Goal: Task Accomplishment & Management: Manage account settings

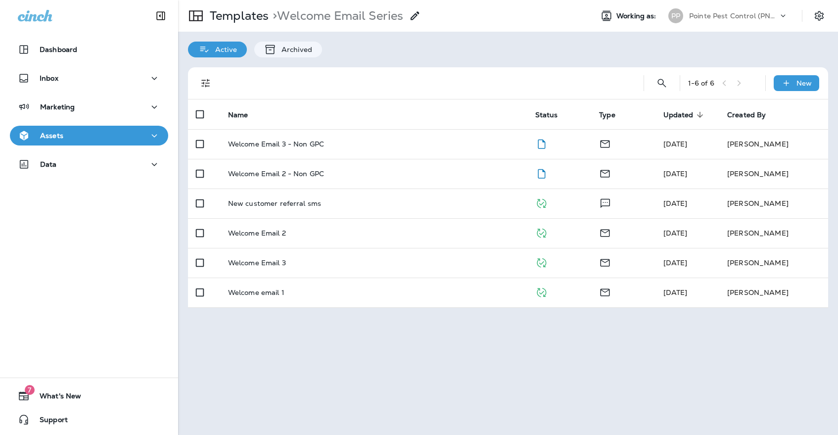
click at [709, 13] on p "Pointe Pest Control (PNW)" at bounding box center [733, 16] width 89 height 8
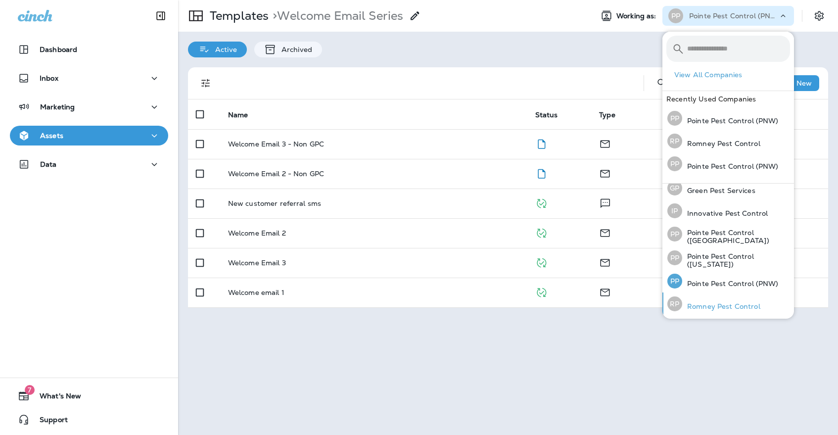
scroll to position [29, 0]
click at [707, 301] on div "[PERSON_NAME] Pest Control" at bounding box center [713, 304] width 101 height 23
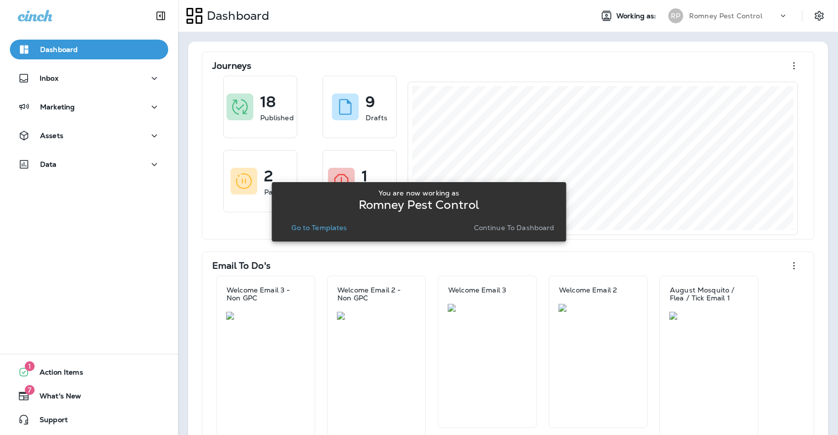
click at [515, 230] on p "Continue to Dashboard" at bounding box center [514, 227] width 81 height 8
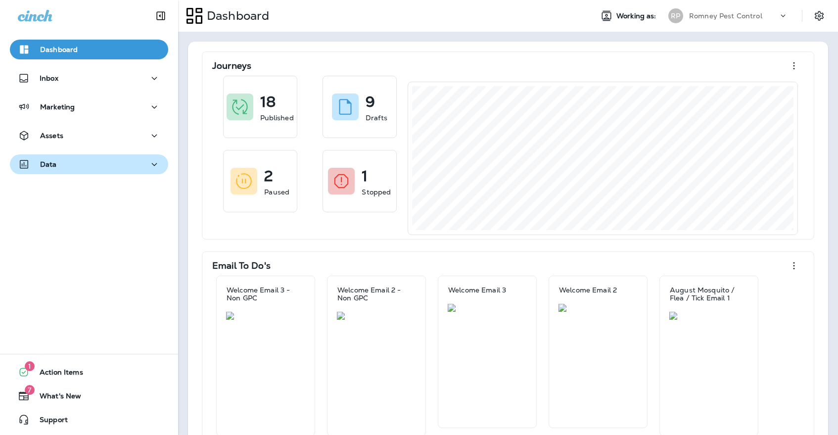
click at [118, 168] on div "Data" at bounding box center [89, 164] width 142 height 12
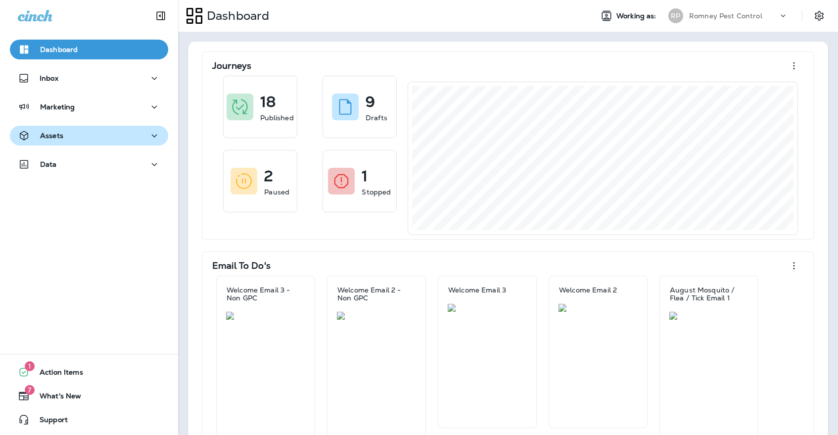
click at [118, 140] on div "Assets" at bounding box center [89, 136] width 142 height 12
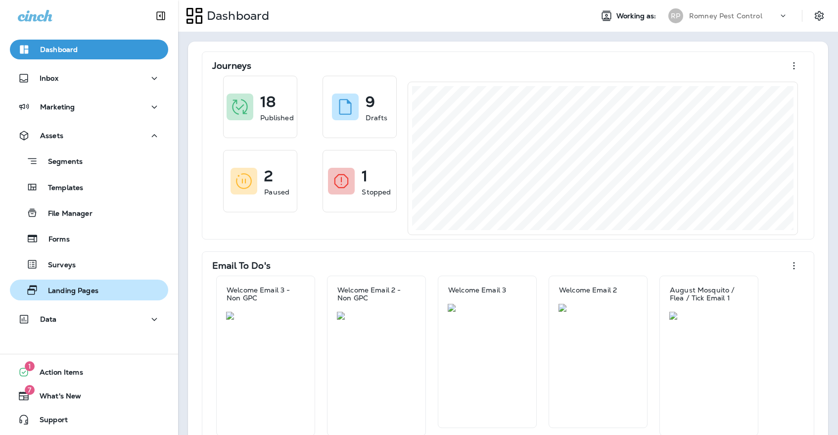
click at [98, 290] on p "Landing Pages" at bounding box center [68, 290] width 60 height 9
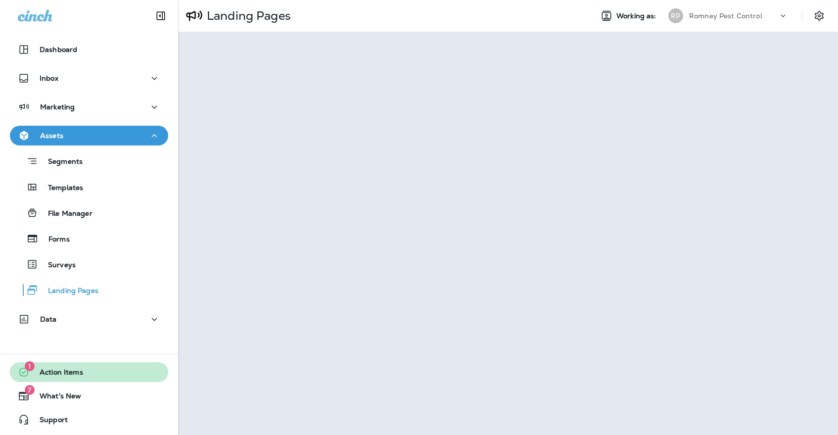
click at [51, 368] on span "Action Items" at bounding box center [56, 374] width 53 height 12
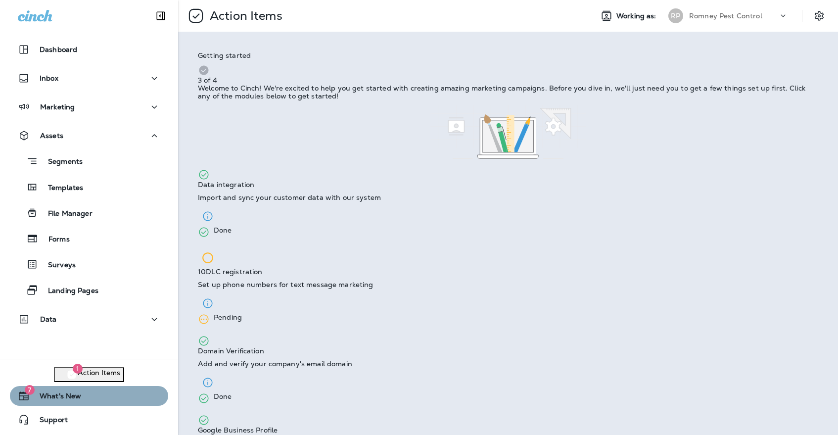
click at [104, 399] on button "7 What's New" at bounding box center [89, 396] width 158 height 20
click at [162, 24] on icon "button" at bounding box center [156, 18] width 12 height 12
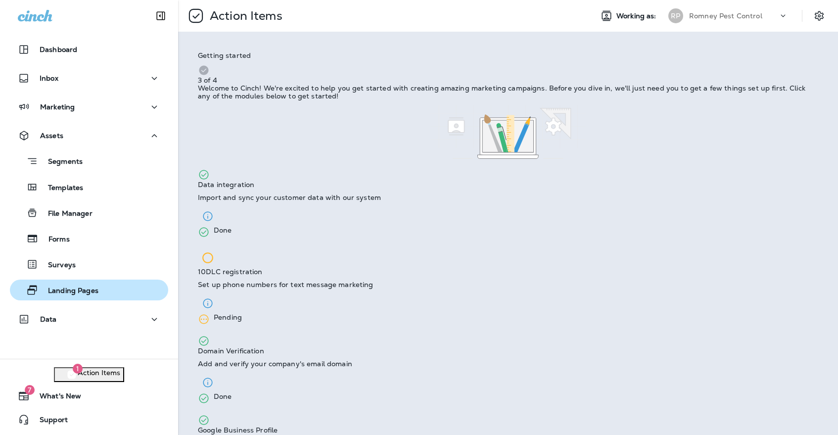
click at [92, 293] on p "Landing Pages" at bounding box center [68, 290] width 60 height 9
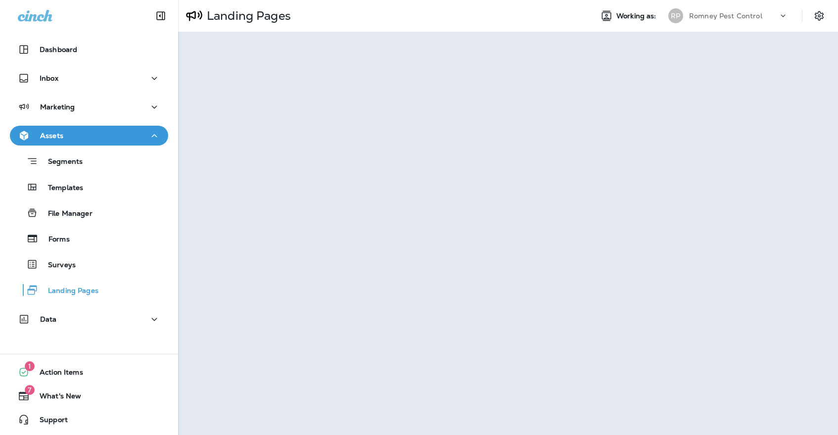
click at [751, 13] on p "Romney Pest Control" at bounding box center [725, 16] width 73 height 8
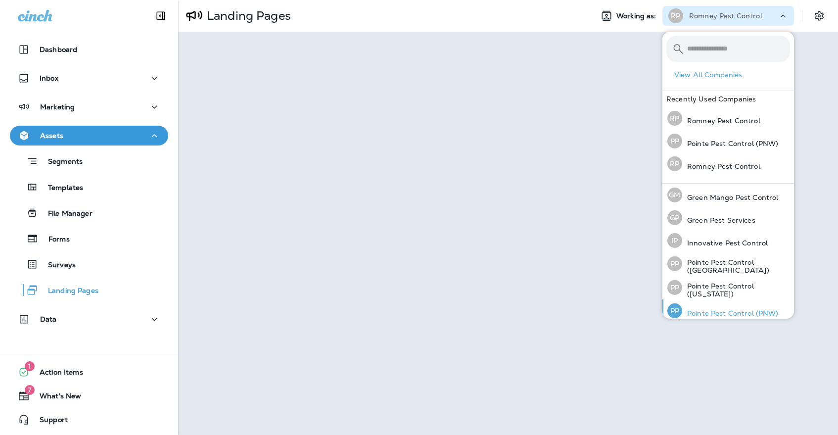
click at [728, 305] on div "PP Pointe Pest Control (PNW)" at bounding box center [722, 310] width 119 height 23
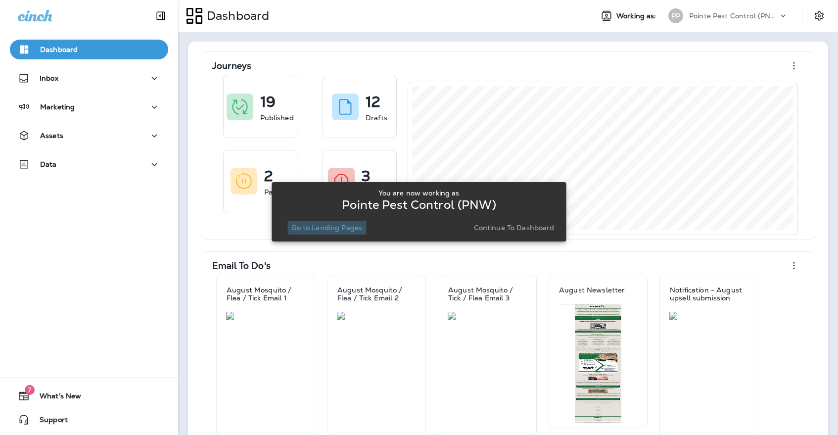
click at [340, 230] on p "Go to Landing Pages" at bounding box center [326, 227] width 71 height 8
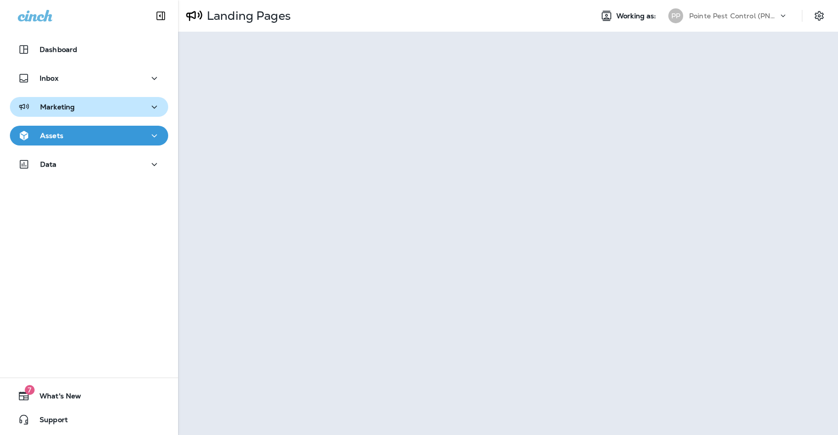
click at [153, 112] on icon "button" at bounding box center [154, 107] width 12 height 12
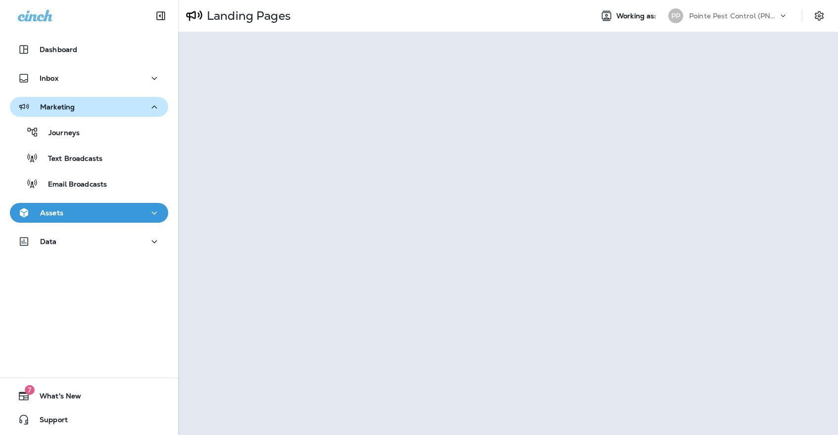
click at [152, 118] on div "Journeys Text Broadcasts Email Broadcasts" at bounding box center [89, 155] width 158 height 77
click at [134, 113] on button "Marketing" at bounding box center [89, 107] width 158 height 20
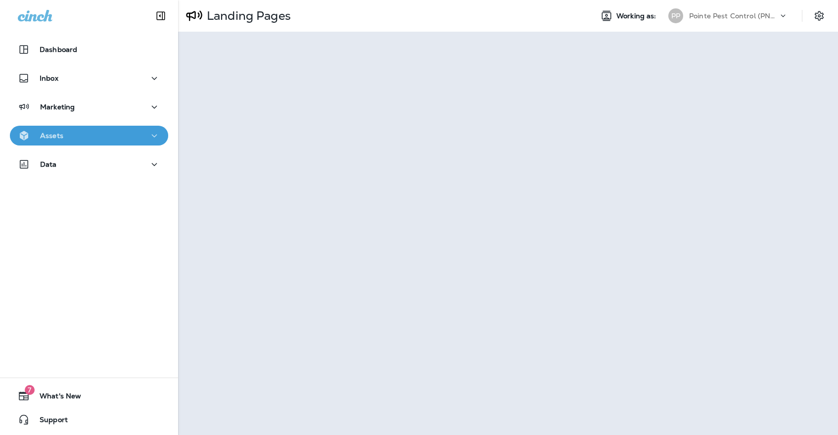
click at [128, 142] on button "Assets" at bounding box center [89, 136] width 158 height 20
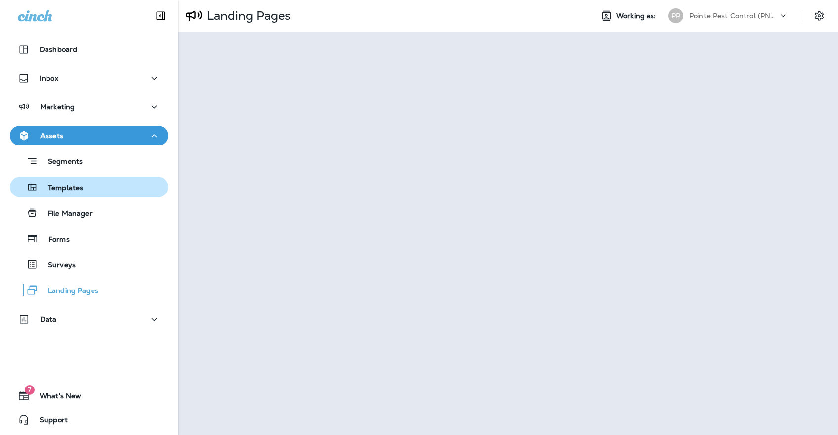
click at [109, 185] on div "Templates" at bounding box center [89, 186] width 150 height 15
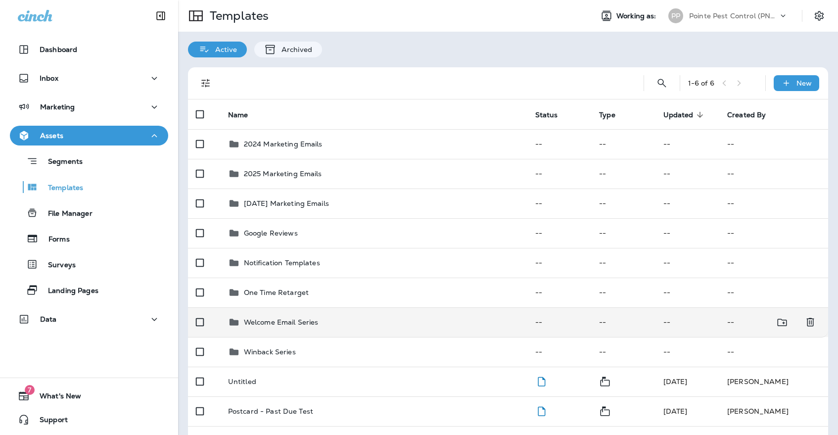
click at [294, 307] on td "Welcome Email Series" at bounding box center [373, 322] width 307 height 30
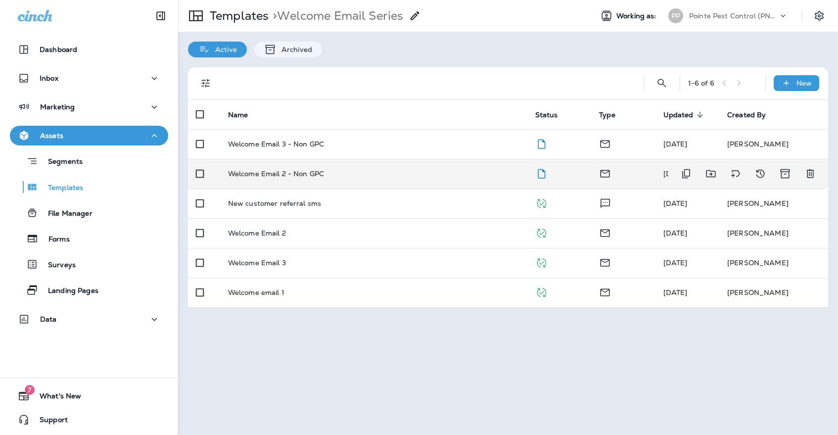
click at [333, 170] on td "Welcome Email 2 - Non GPC" at bounding box center [373, 174] width 307 height 30
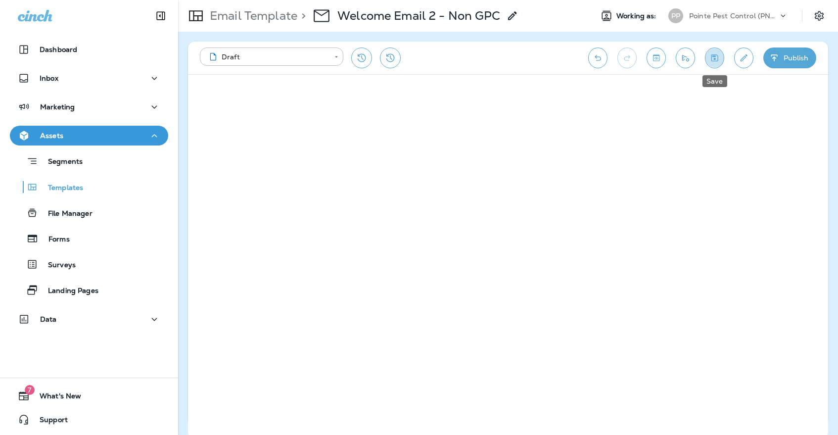
click at [713, 63] on button "Save" at bounding box center [714, 57] width 19 height 21
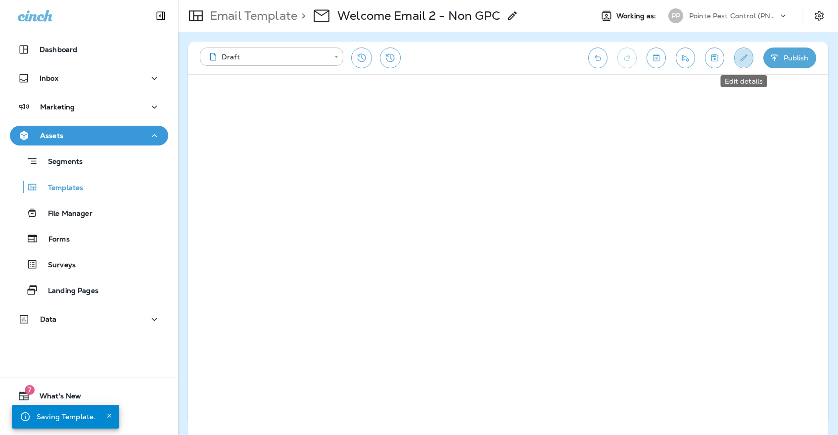
click at [749, 60] on button "Edit details" at bounding box center [743, 57] width 19 height 21
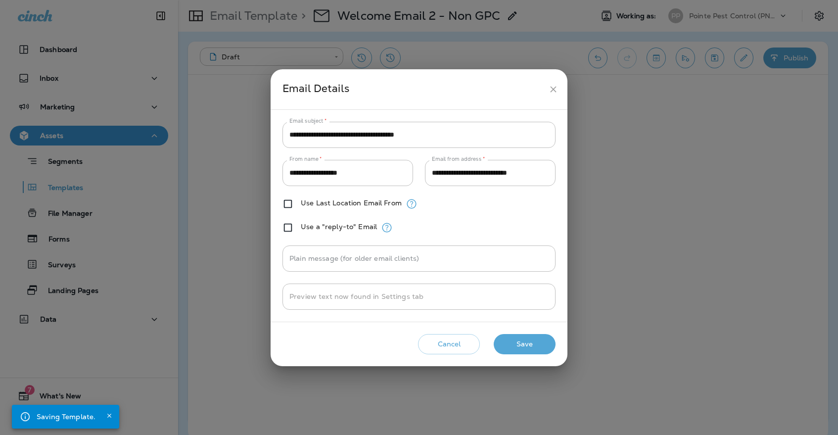
click at [554, 89] on icon "close" at bounding box center [553, 89] width 10 height 10
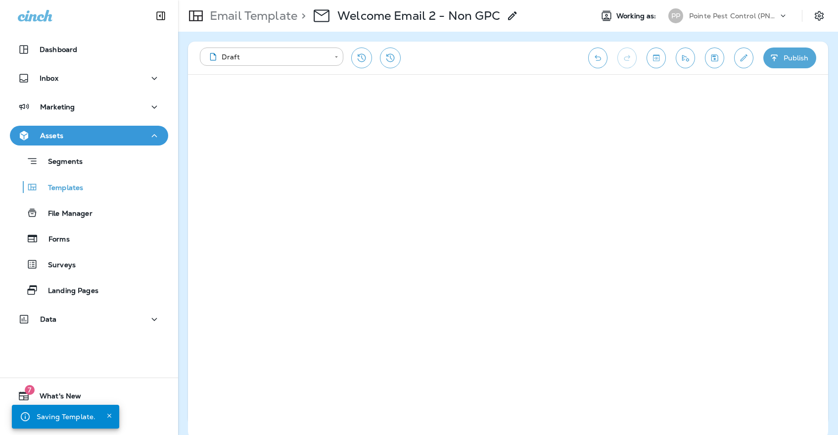
click at [685, 59] on icon "Send test email" at bounding box center [685, 58] width 10 height 10
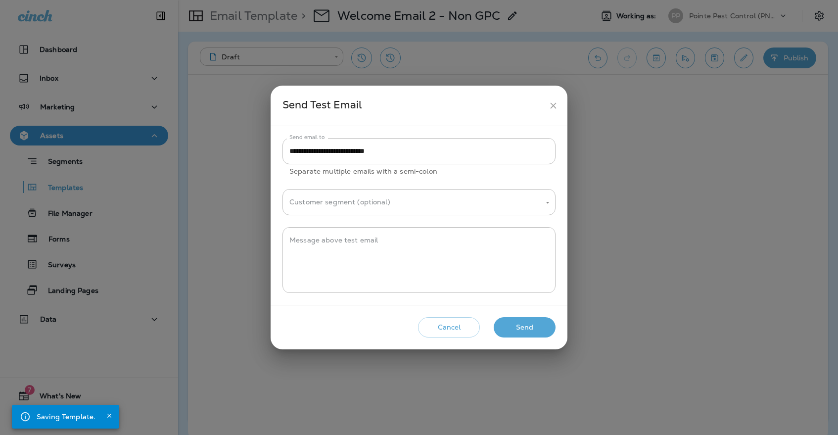
click at [518, 323] on button "Send" at bounding box center [524, 327] width 62 height 20
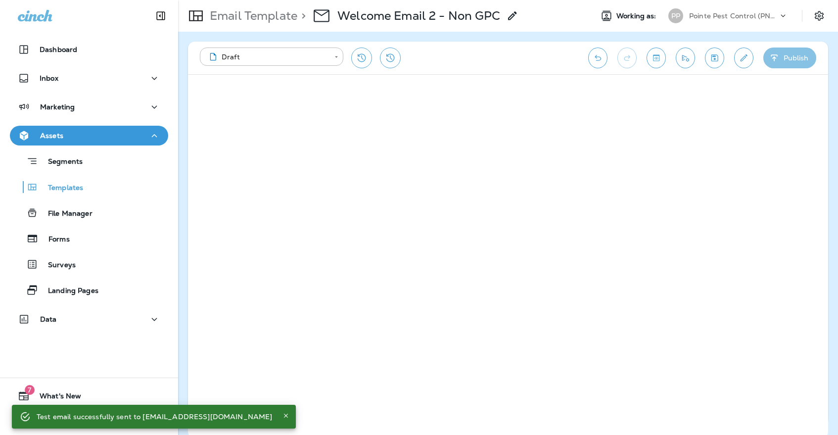
click at [798, 57] on button "Publish" at bounding box center [789, 57] width 53 height 21
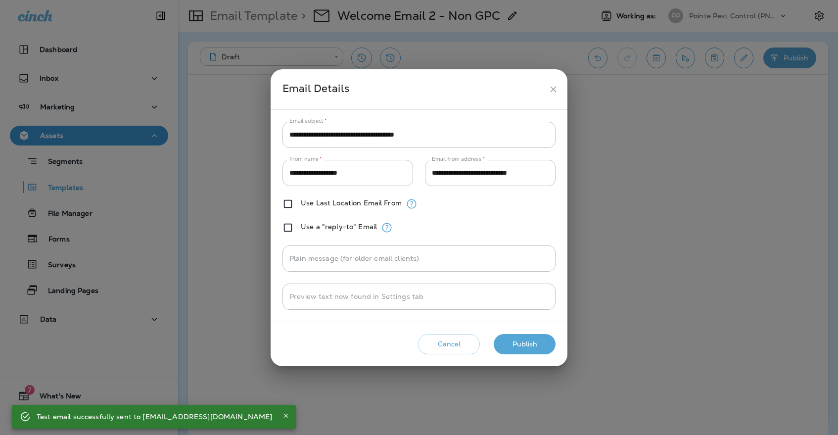
click at [538, 340] on button "Publish" at bounding box center [524, 344] width 62 height 20
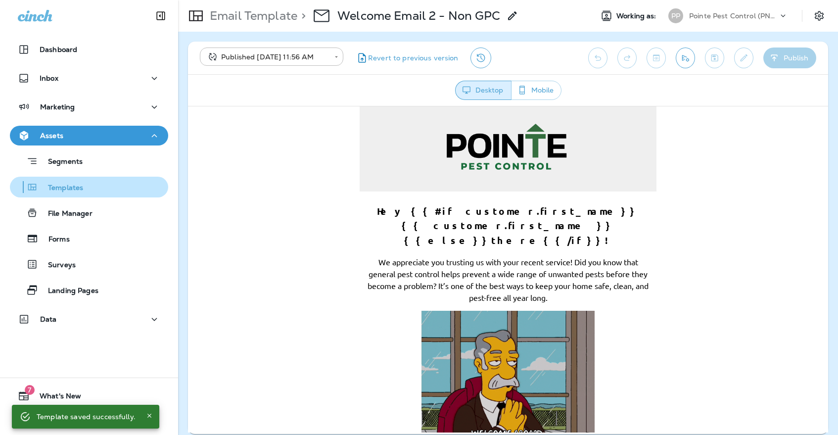
click at [75, 187] on p "Templates" at bounding box center [60, 187] width 45 height 9
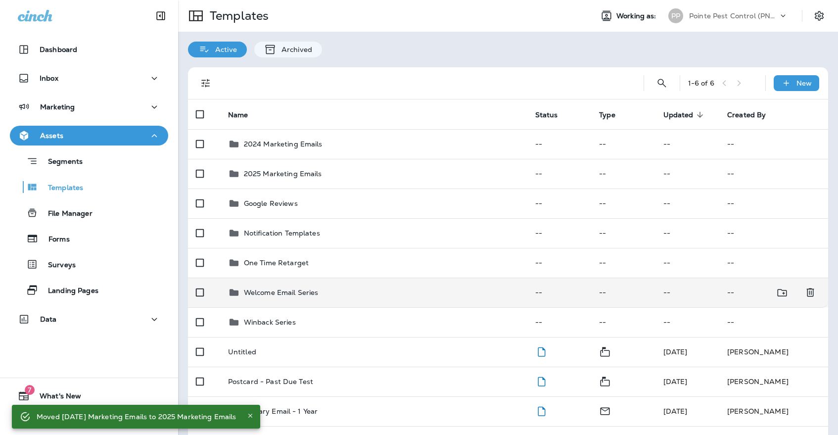
click at [295, 288] on p "Welcome Email Series" at bounding box center [281, 292] width 75 height 8
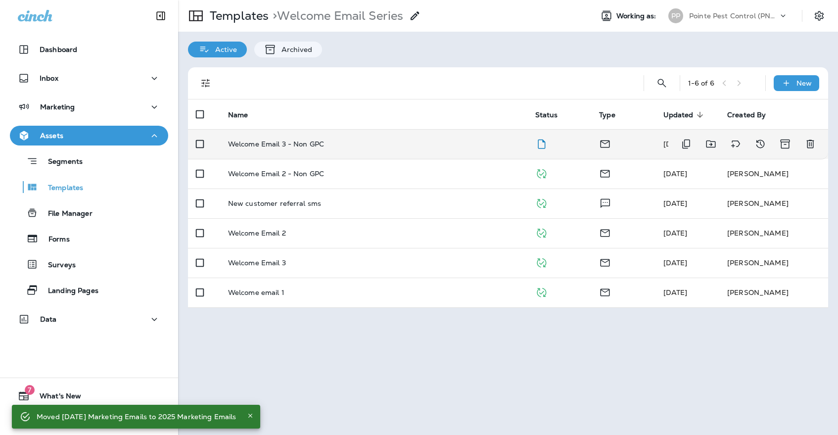
click at [309, 145] on td "Welcome Email 3 - Non GPC" at bounding box center [373, 144] width 307 height 30
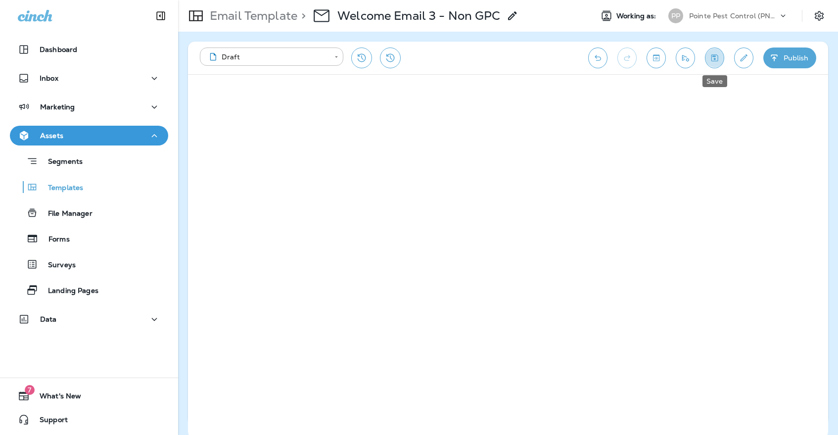
click at [719, 54] on button "Save" at bounding box center [714, 57] width 19 height 21
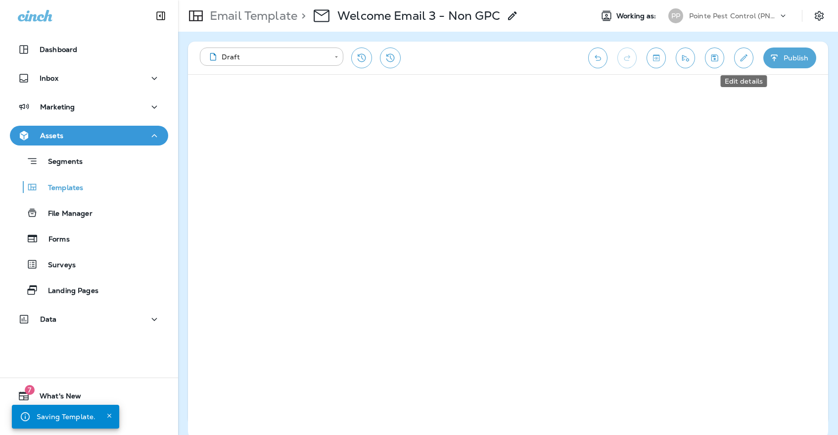
click at [744, 57] on icon "Edit details" at bounding box center [743, 58] width 10 height 10
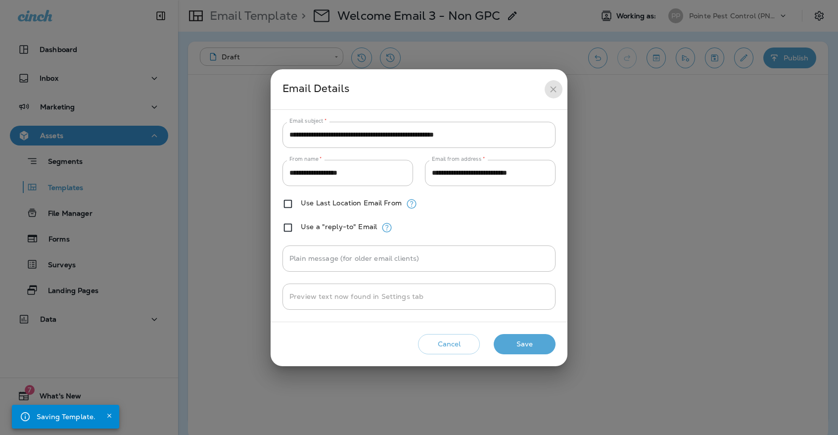
click at [555, 84] on icon "close" at bounding box center [553, 89] width 10 height 10
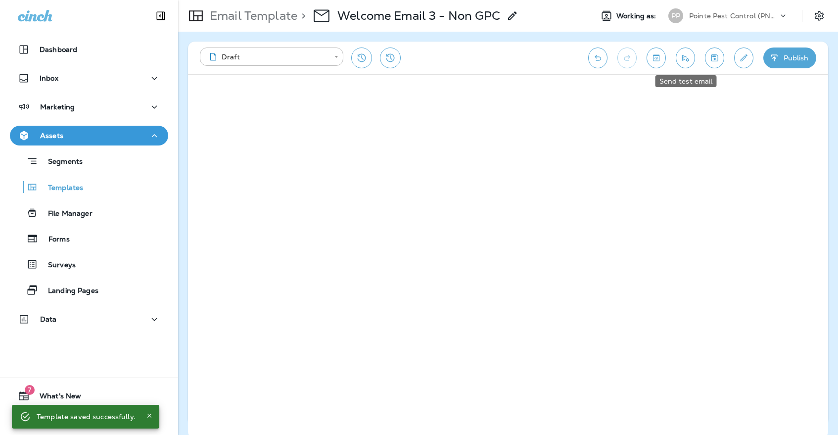
click at [688, 56] on icon "Send test email" at bounding box center [685, 58] width 10 height 10
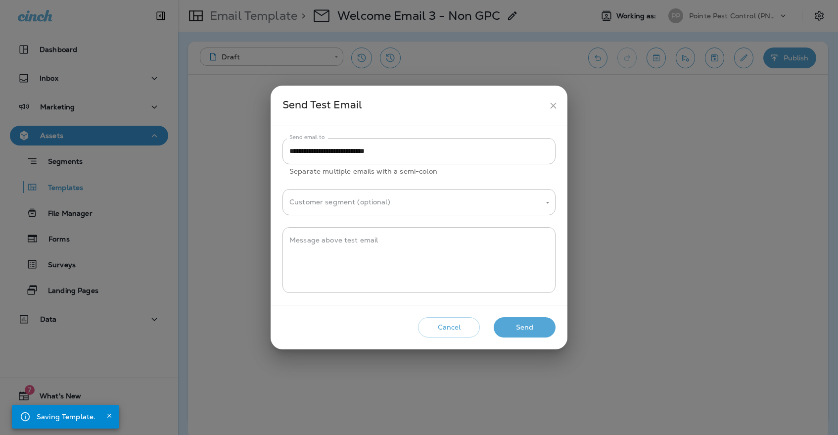
click at [523, 330] on button "Send" at bounding box center [524, 327] width 62 height 20
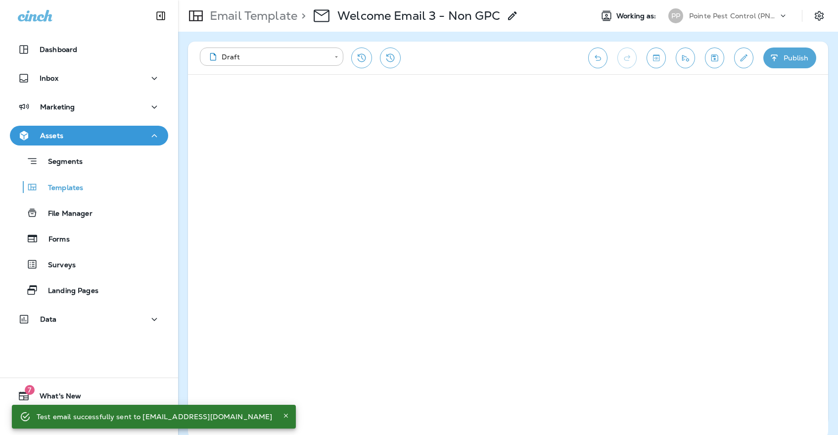
click at [793, 55] on button "Publish" at bounding box center [789, 57] width 53 height 21
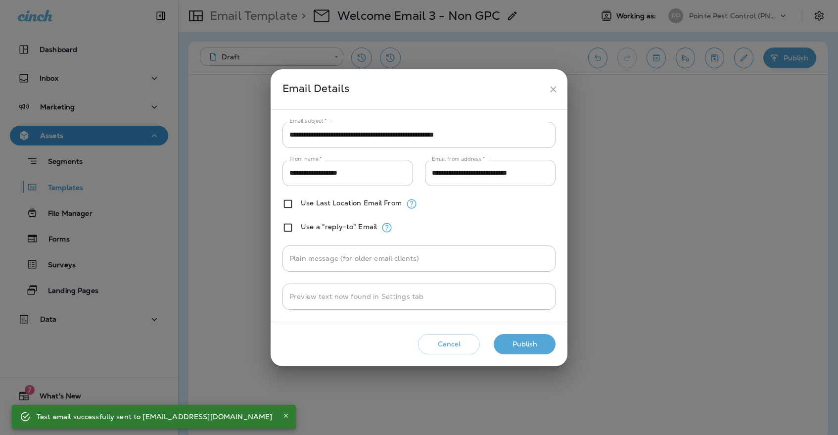
click at [526, 344] on button "Publish" at bounding box center [524, 344] width 62 height 20
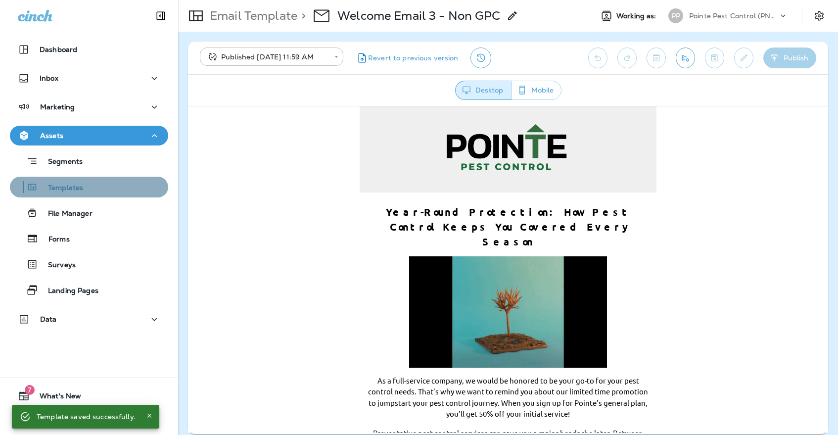
click at [118, 190] on div "Templates" at bounding box center [89, 186] width 150 height 15
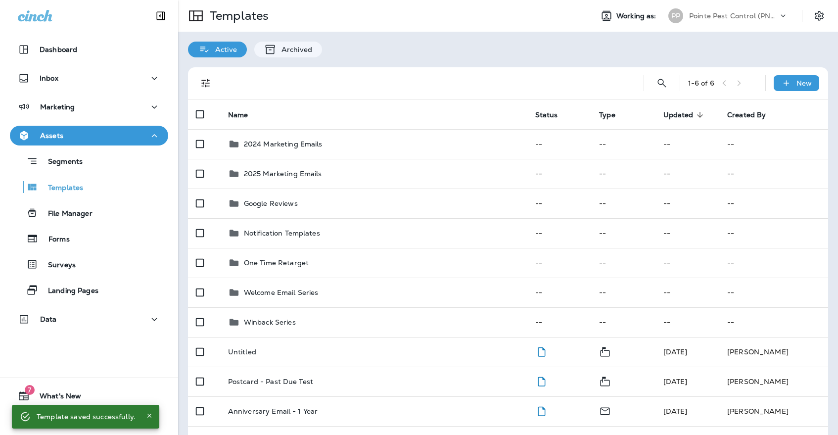
click at [702, 27] on div "Templates Working as: PP Pointe Pest Control (PNW)" at bounding box center [508, 16] width 660 height 32
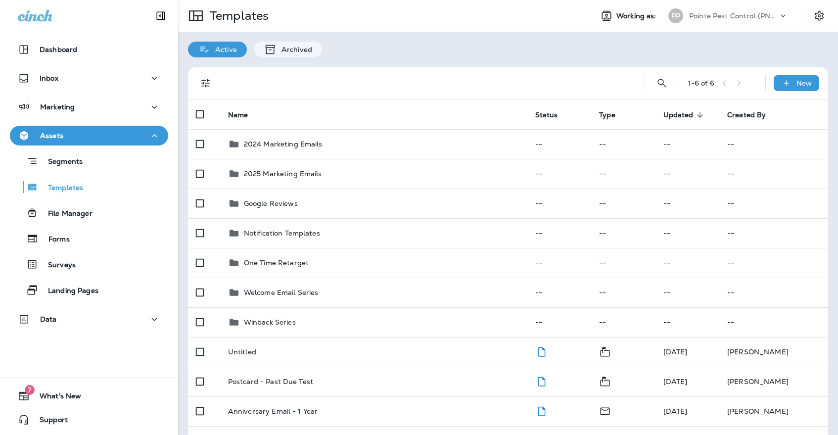
click at [702, 23] on div "Pointe Pest Control (PNW)" at bounding box center [733, 15] width 89 height 15
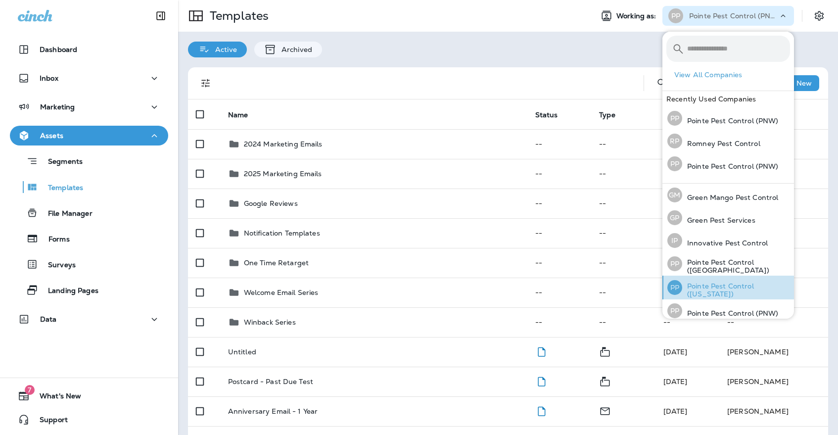
click at [732, 290] on p "Pointe Pest Control ([US_STATE])" at bounding box center [736, 290] width 108 height 16
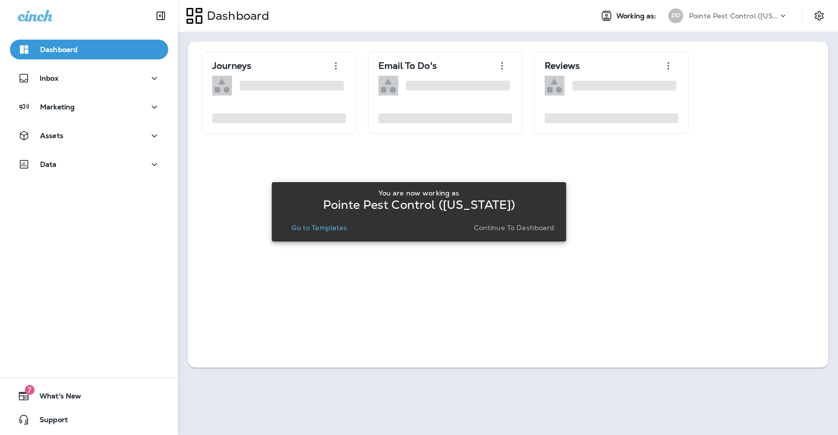
click at [311, 229] on p "Go to Templates" at bounding box center [318, 227] width 55 height 8
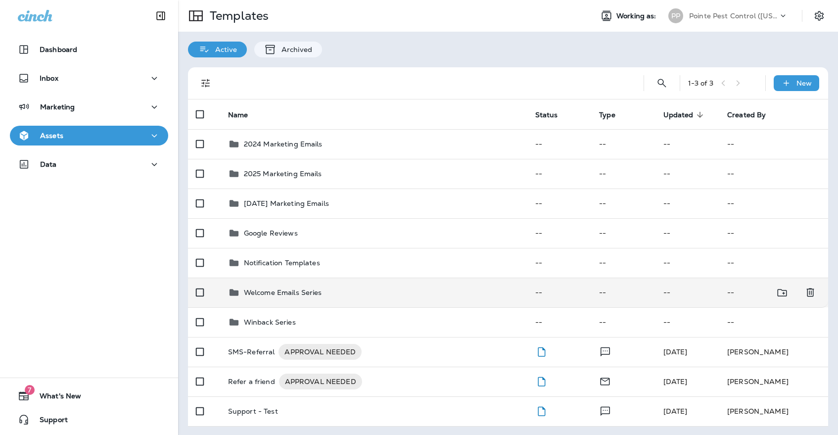
click at [318, 277] on td "Welcome Emails Series" at bounding box center [373, 292] width 307 height 30
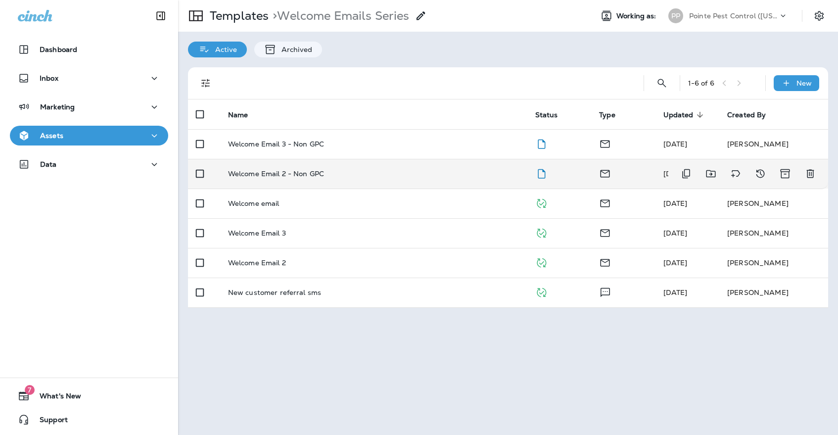
click at [355, 172] on td "Welcome Email 2 - Non GPC" at bounding box center [373, 174] width 307 height 30
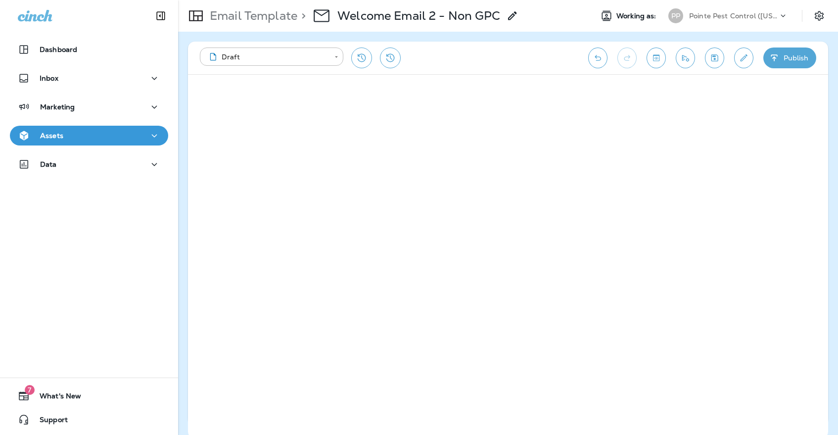
click at [716, 56] on icon "Save" at bounding box center [714, 58] width 10 height 10
click at [78, 141] on div "Assets" at bounding box center [89, 136] width 142 height 12
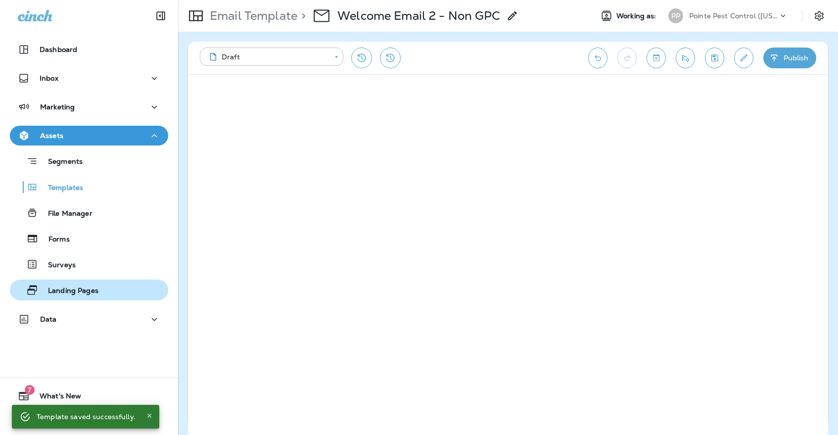
click at [90, 294] on p "Landing Pages" at bounding box center [68, 290] width 60 height 9
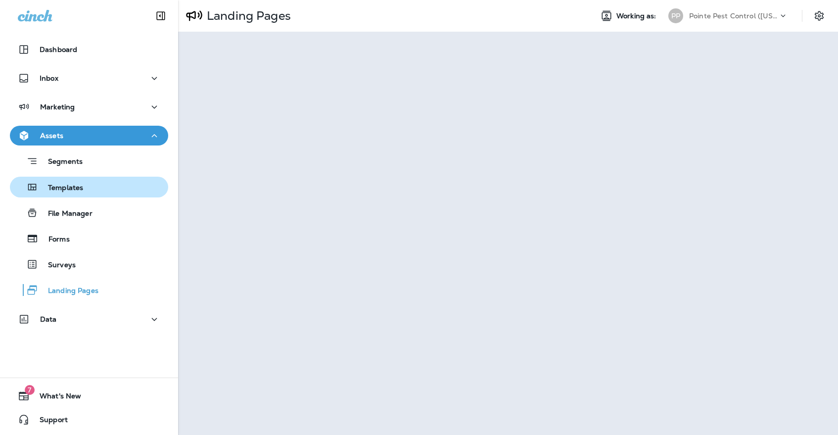
click at [125, 177] on button "Templates" at bounding box center [89, 187] width 158 height 21
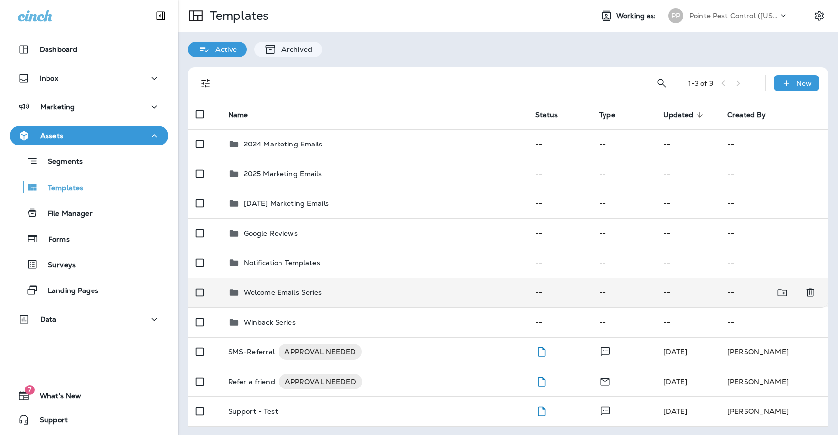
click at [383, 286] on div "Welcome Emails Series" at bounding box center [373, 292] width 291 height 12
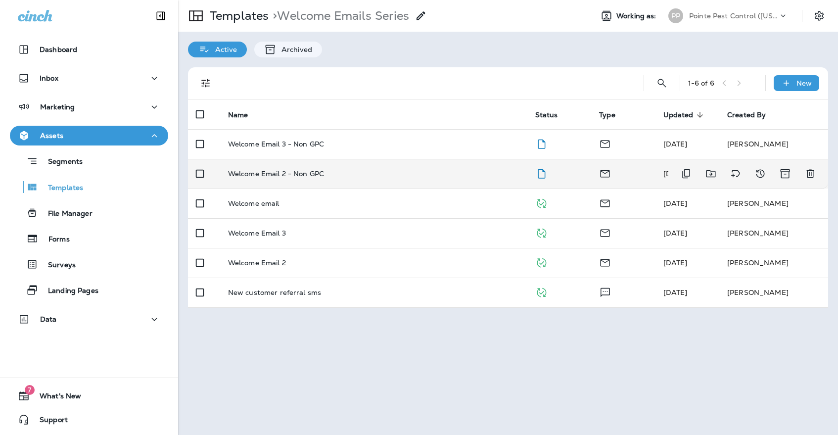
click at [371, 170] on td "Welcome Email 2 - Non GPC" at bounding box center [373, 174] width 307 height 30
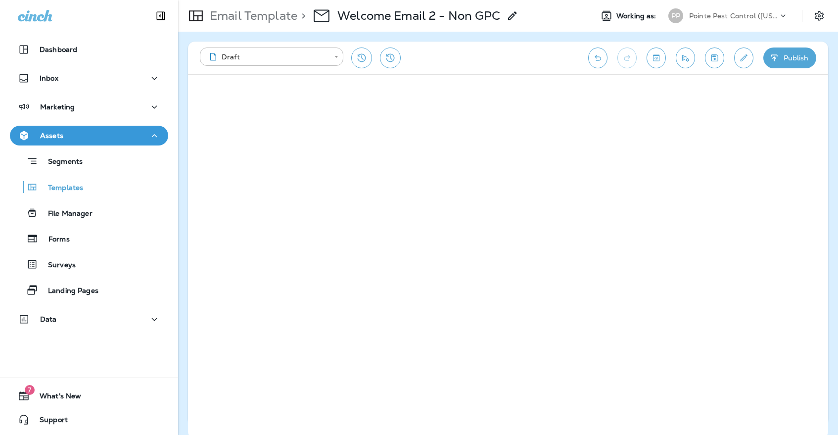
click at [712, 61] on icon "Save" at bounding box center [714, 57] width 7 height 7
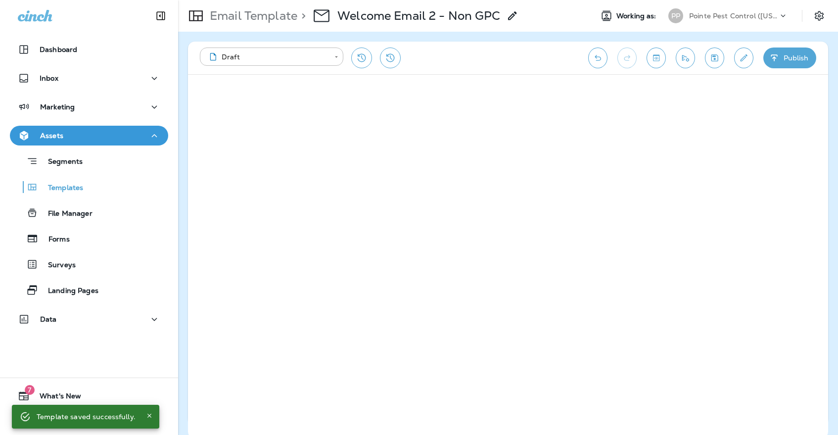
click at [711, 55] on icon "Save" at bounding box center [714, 57] width 7 height 7
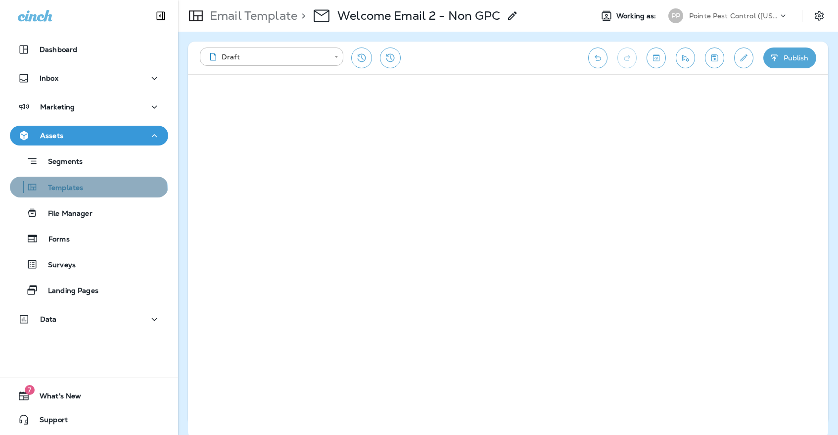
click at [61, 194] on button "Templates" at bounding box center [89, 187] width 158 height 21
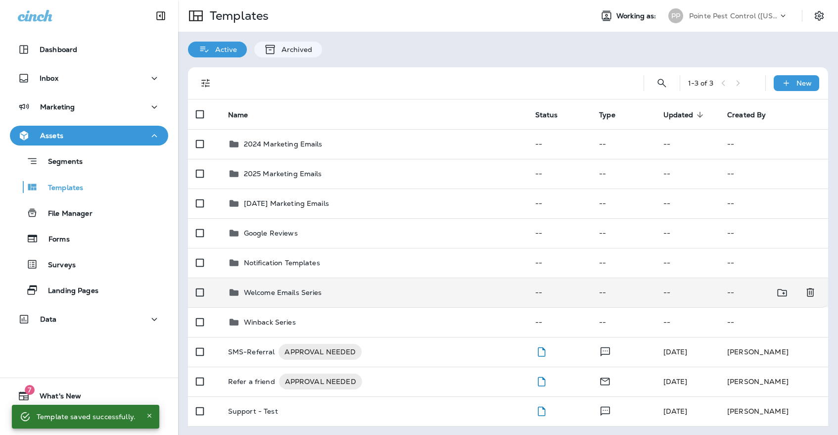
click at [325, 286] on div "Welcome Emails Series" at bounding box center [373, 292] width 291 height 12
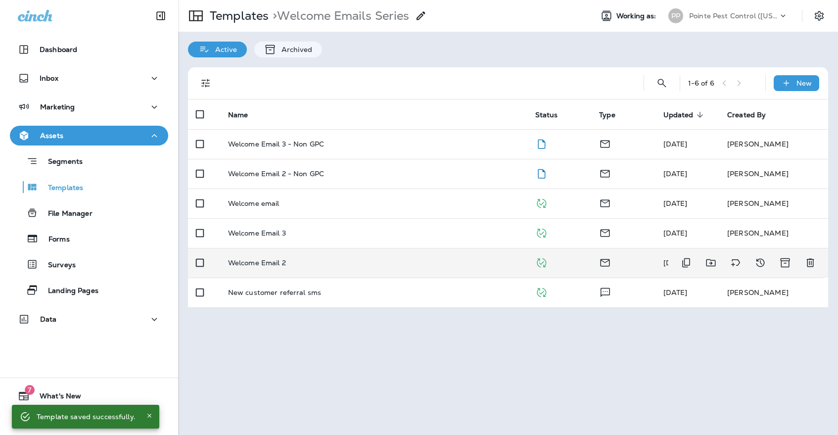
click at [320, 259] on div "Welcome Email 2" at bounding box center [373, 263] width 291 height 8
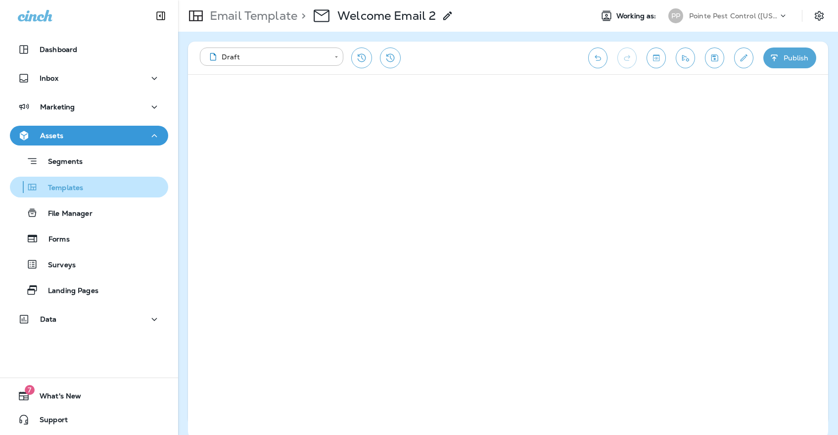
click at [91, 188] on div "Templates" at bounding box center [89, 186] width 150 height 15
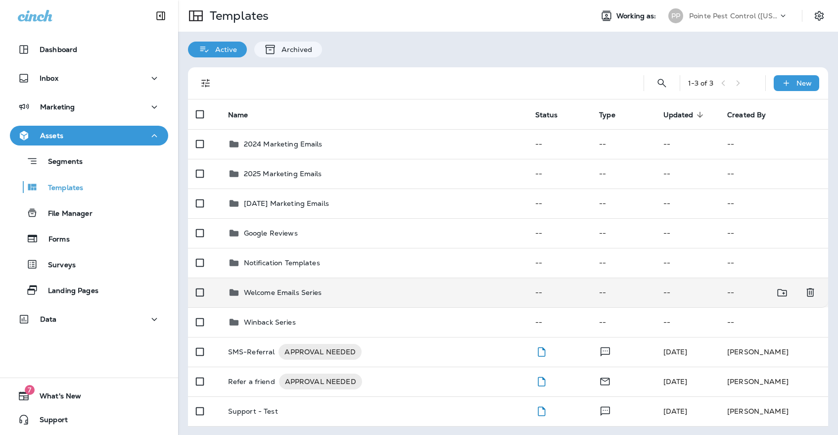
click at [314, 288] on p "Welcome Emails Series" at bounding box center [283, 292] width 78 height 8
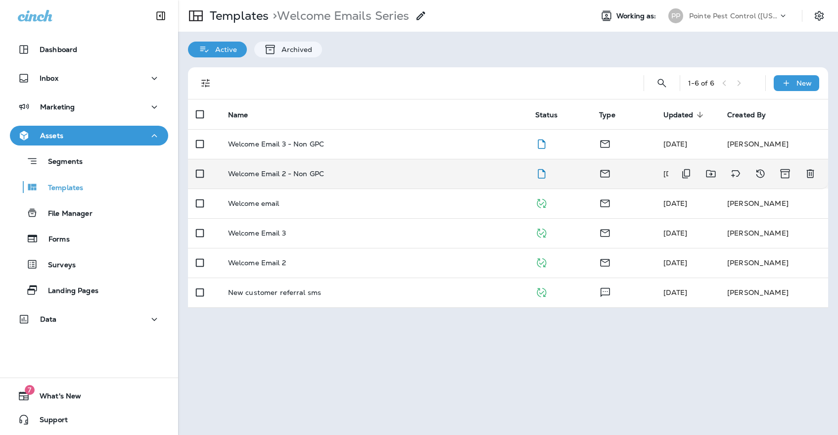
click at [354, 159] on td "Welcome Email 2 - Non GPC" at bounding box center [373, 174] width 307 height 30
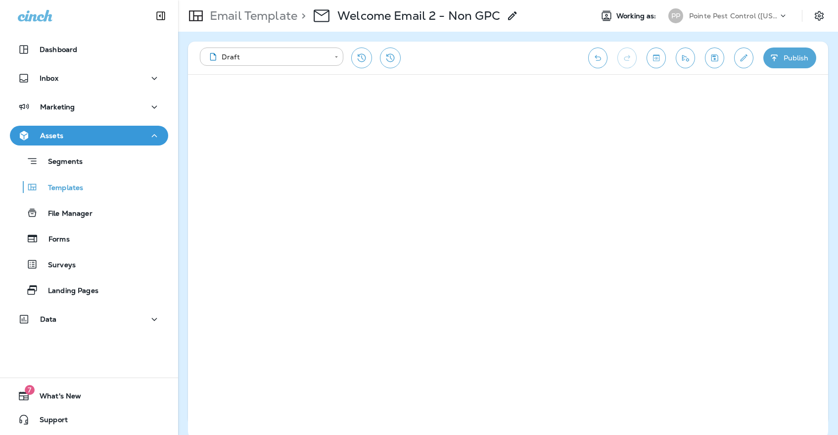
click at [717, 60] on icon "Save" at bounding box center [714, 57] width 7 height 7
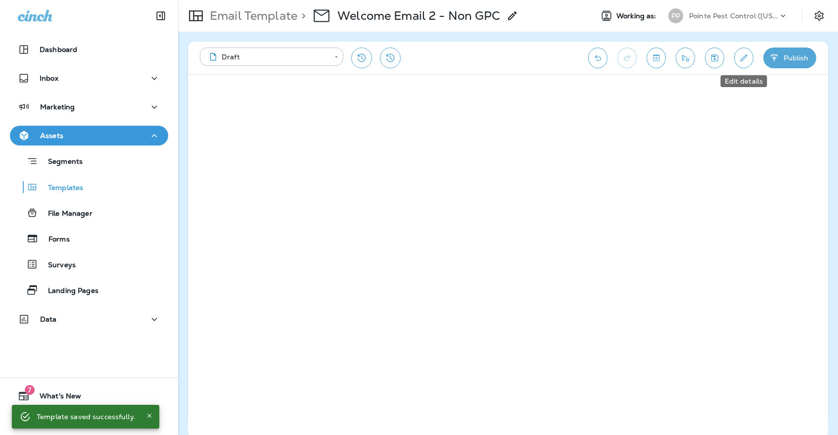
click at [748, 56] on icon "Edit details" at bounding box center [743, 58] width 10 height 10
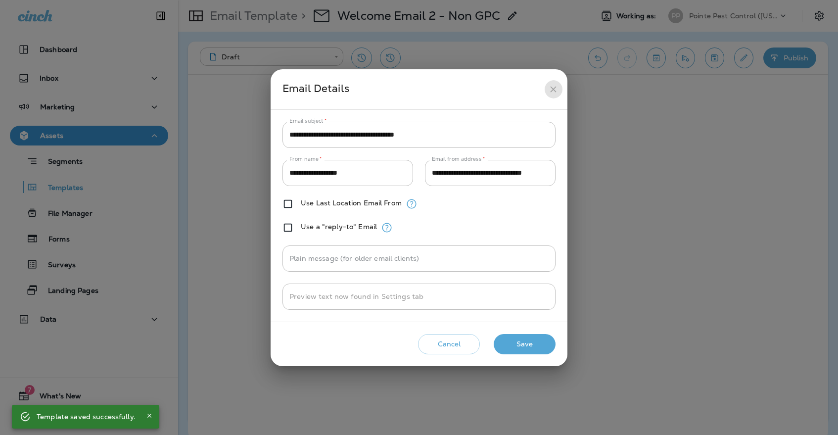
click at [547, 83] on button "close" at bounding box center [553, 89] width 18 height 18
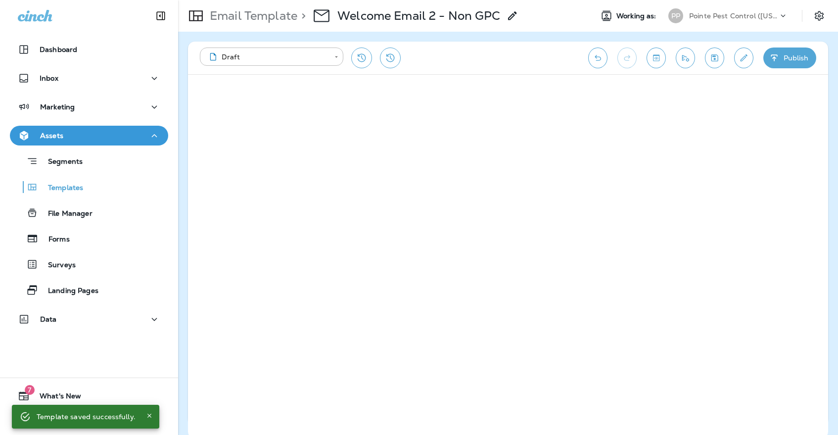
click at [688, 60] on icon "Send test email" at bounding box center [685, 58] width 10 height 10
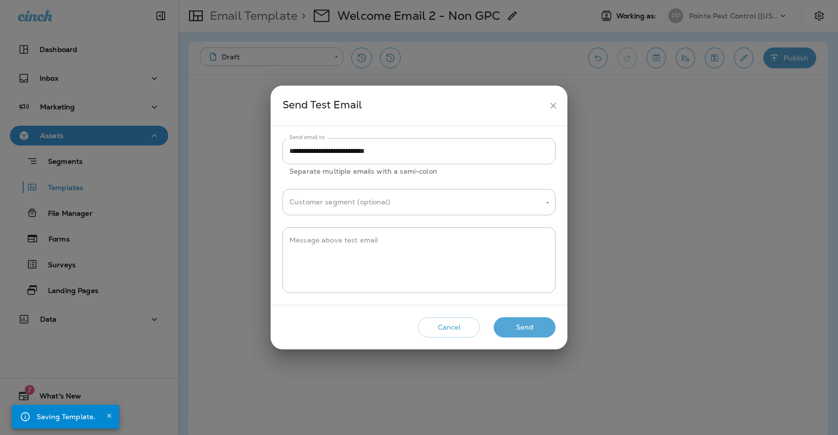
click at [383, 200] on input "Customer segment (optional)" at bounding box center [411, 201] width 249 height 17
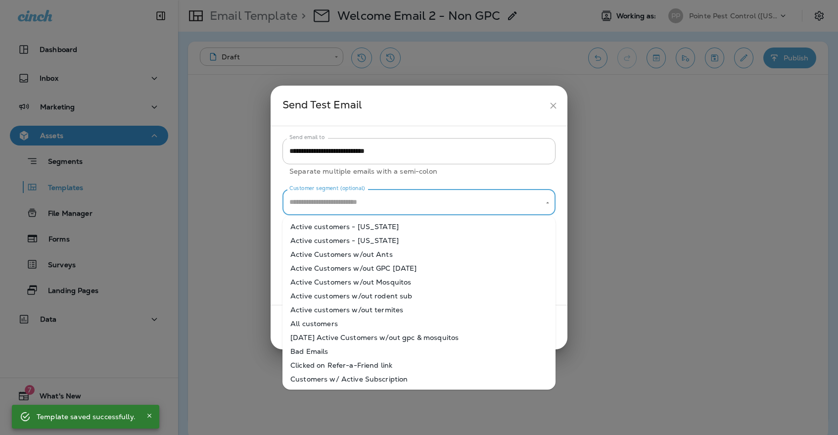
click at [327, 326] on li "All customers" at bounding box center [418, 323] width 273 height 14
type input "**********"
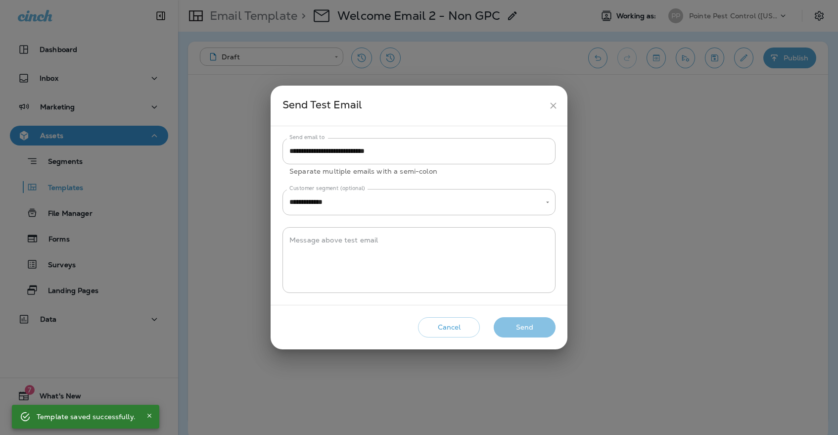
click at [503, 324] on button "Send" at bounding box center [524, 327] width 62 height 20
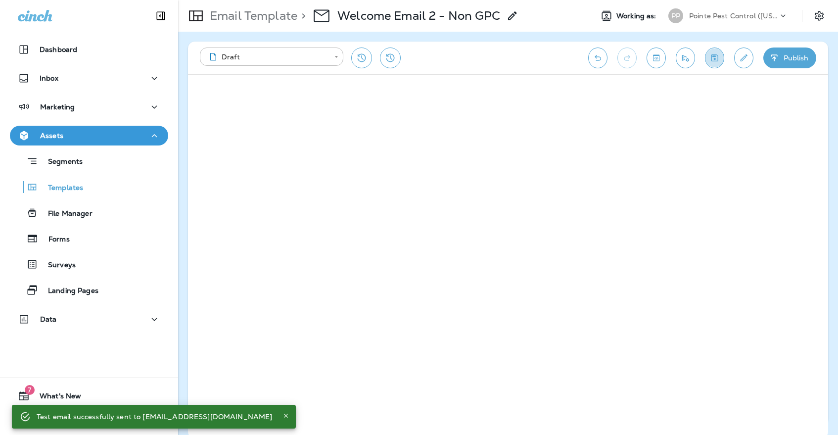
click at [706, 50] on button "Save" at bounding box center [714, 57] width 19 height 21
click at [67, 296] on div "Landing Pages" at bounding box center [56, 289] width 85 height 15
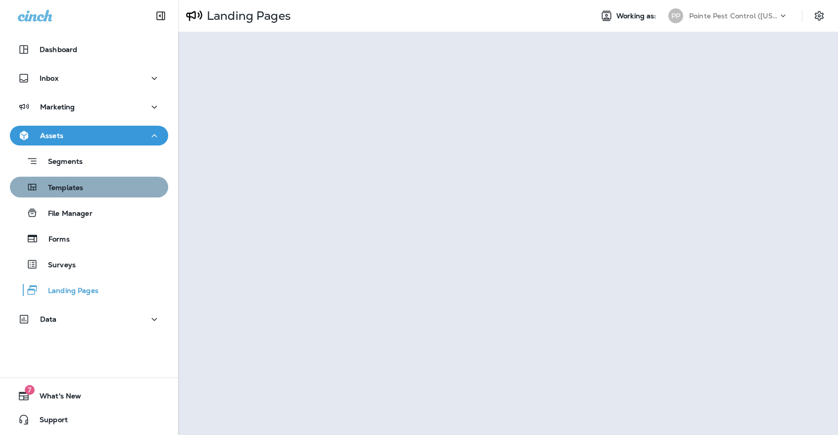
click at [141, 178] on button "Templates" at bounding box center [89, 187] width 158 height 21
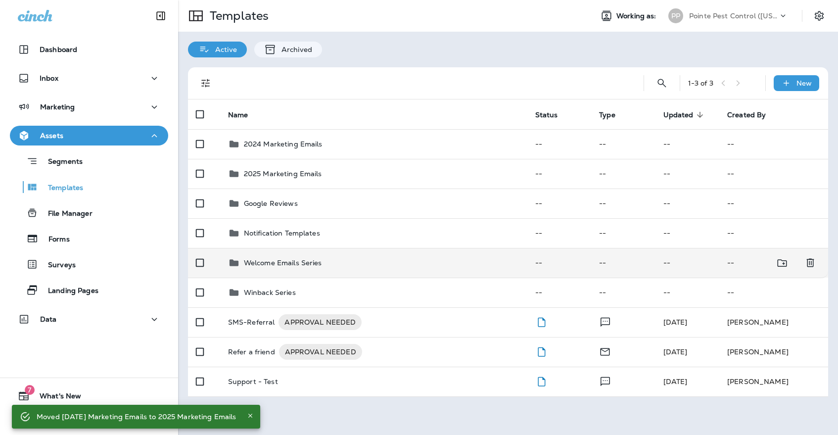
click at [295, 259] on td "Welcome Emails Series" at bounding box center [373, 263] width 307 height 30
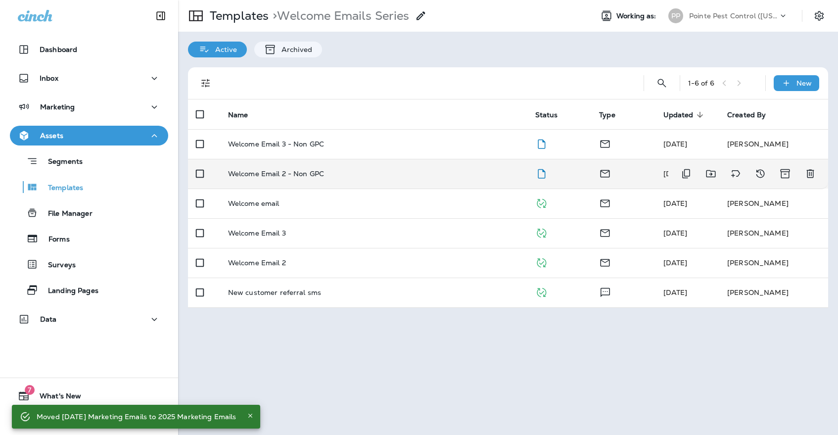
click at [336, 159] on td "Welcome Email 2 - Non GPC" at bounding box center [373, 174] width 307 height 30
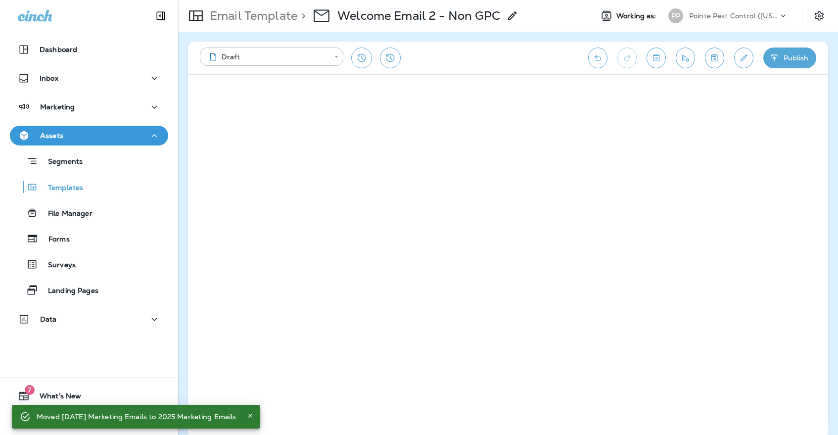
click at [784, 53] on button "Publish" at bounding box center [789, 57] width 53 height 21
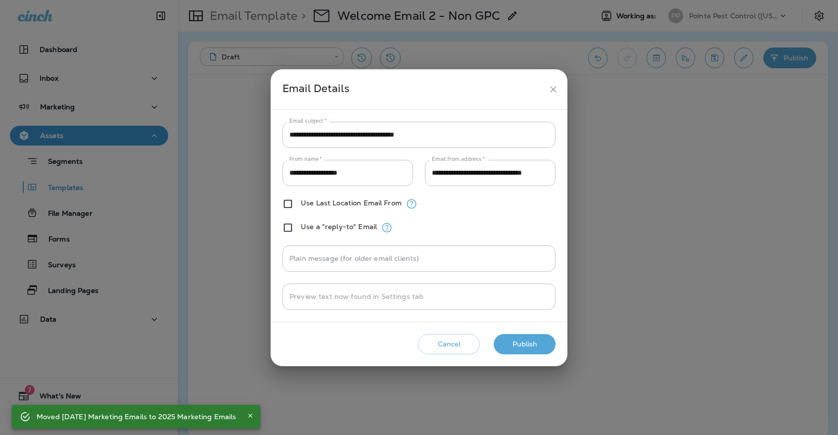
click at [517, 348] on button "Publish" at bounding box center [524, 344] width 62 height 20
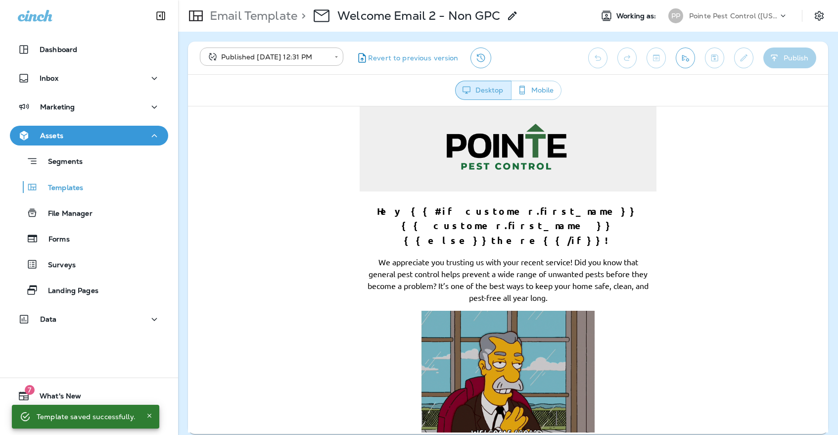
click at [250, 26] on div "Email Template > Welcome Email 2 - Non GPC" at bounding box center [348, 16] width 340 height 28
click at [249, 21] on p "Email Template" at bounding box center [251, 15] width 91 height 15
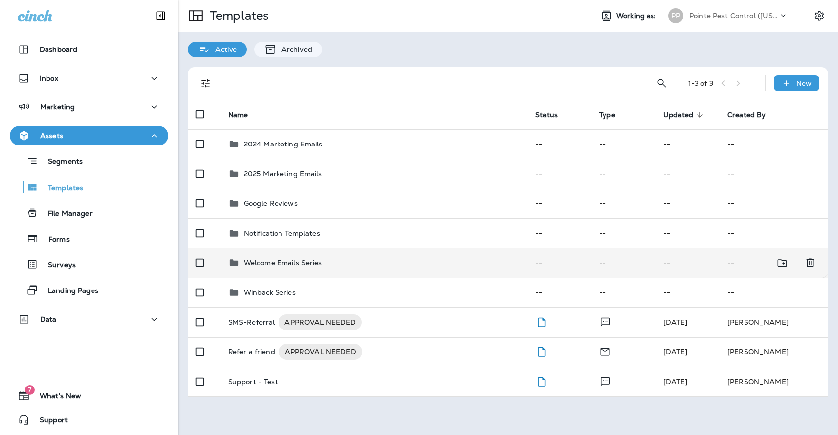
click at [369, 257] on div "Welcome Emails Series" at bounding box center [373, 263] width 291 height 12
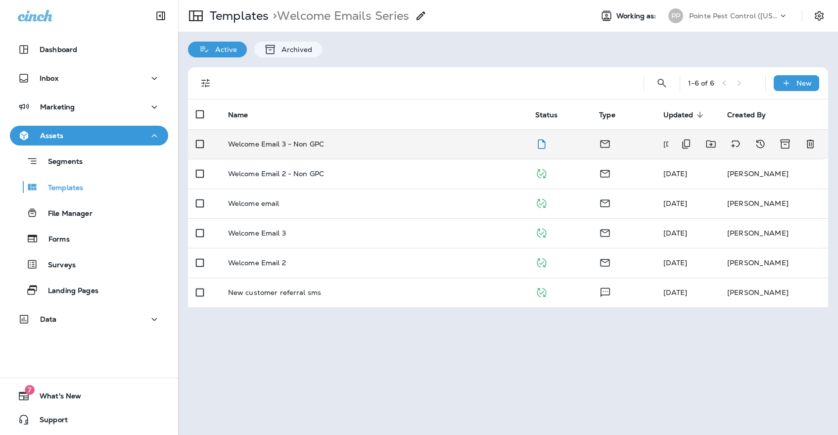
click at [336, 140] on div "Welcome Email 3 - Non GPC" at bounding box center [373, 144] width 291 height 8
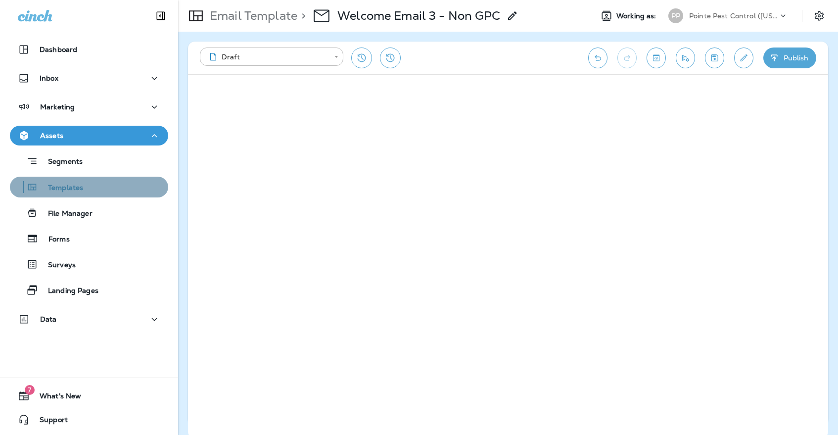
click at [93, 190] on div "Templates" at bounding box center [89, 186] width 150 height 15
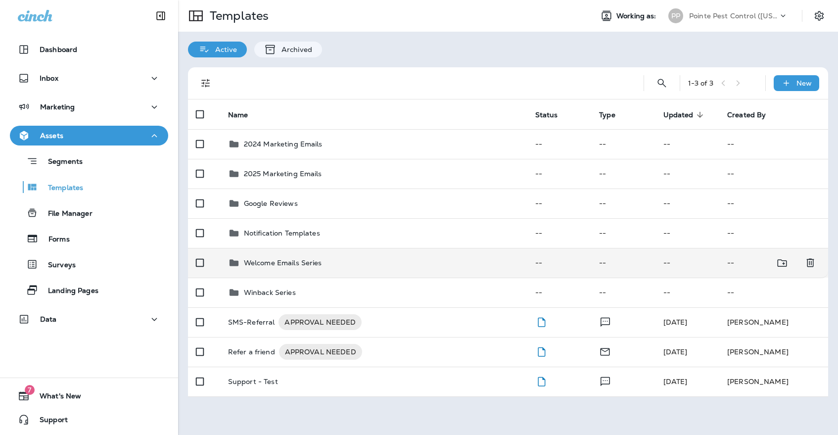
click at [297, 263] on td "Welcome Emails Series" at bounding box center [373, 263] width 307 height 30
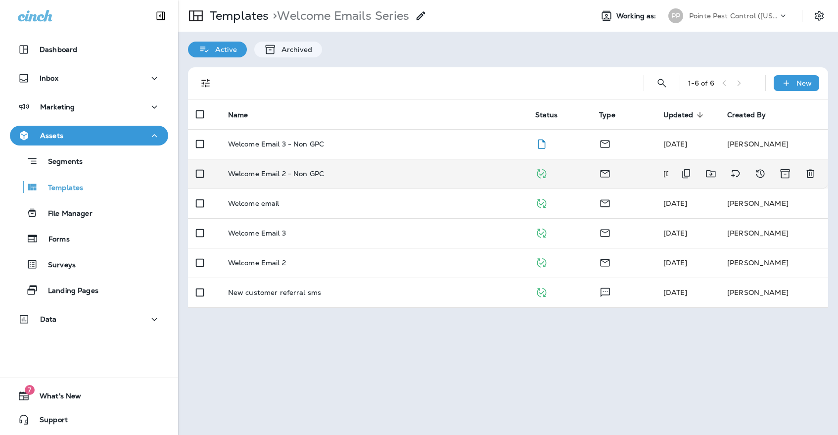
click at [326, 170] on div "Welcome Email 2 - Non GPC" at bounding box center [373, 174] width 291 height 8
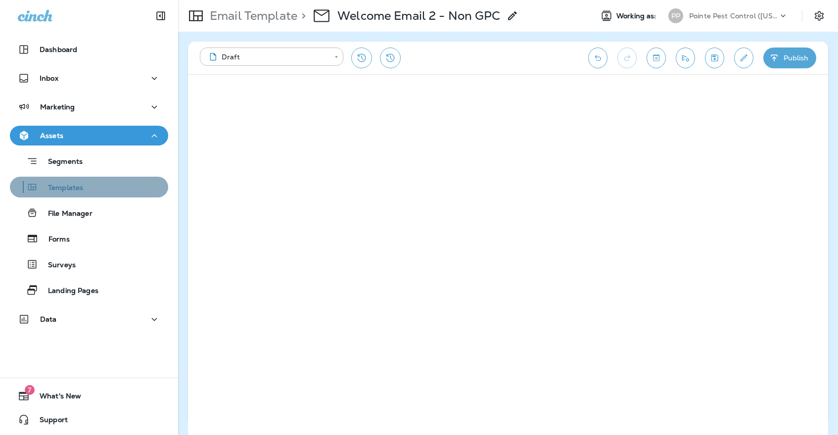
click at [115, 194] on div "Templates" at bounding box center [89, 186] width 150 height 15
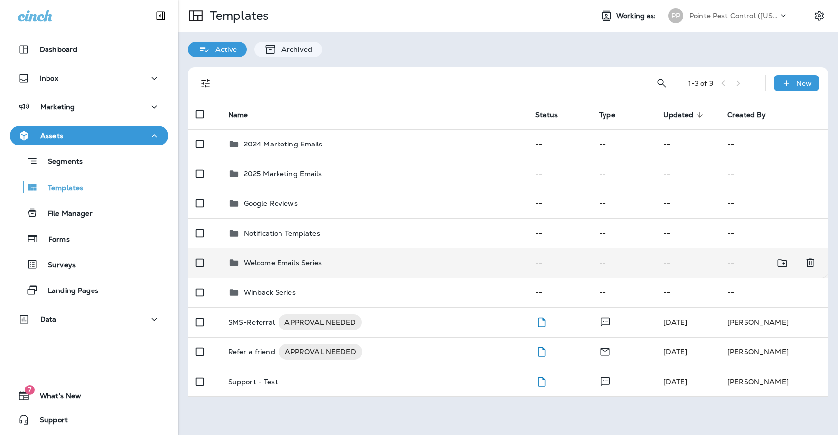
click at [287, 259] on p "Welcome Emails Series" at bounding box center [283, 263] width 78 height 8
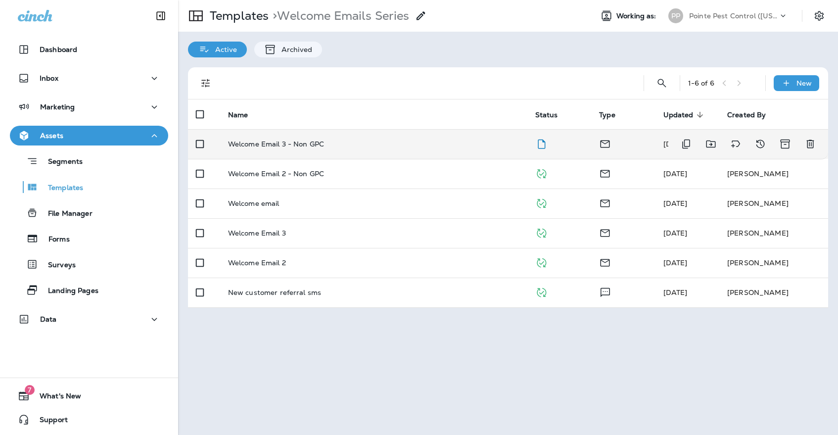
click at [321, 144] on td "Welcome Email 3 - Non GPC" at bounding box center [373, 144] width 307 height 30
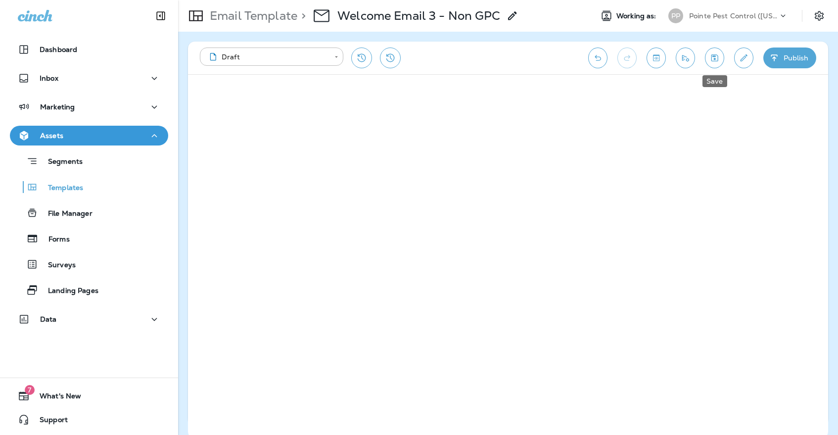
click at [711, 58] on icon "Save" at bounding box center [714, 58] width 10 height 10
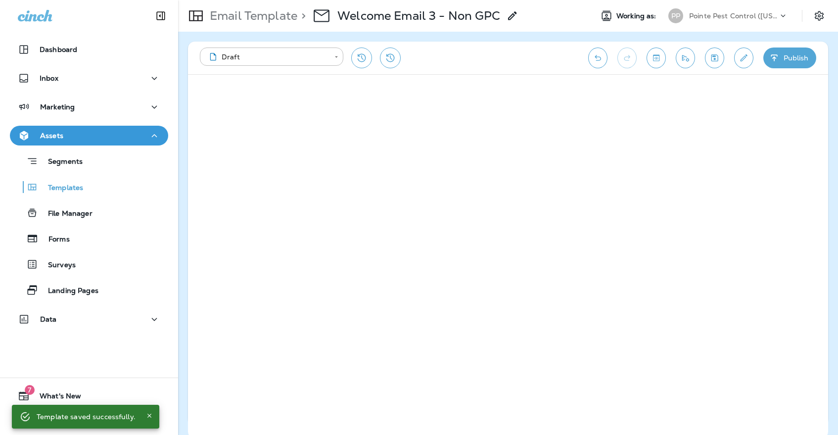
click at [712, 53] on icon "Save" at bounding box center [714, 58] width 10 height 10
click at [741, 59] on icon "Edit details" at bounding box center [743, 58] width 10 height 10
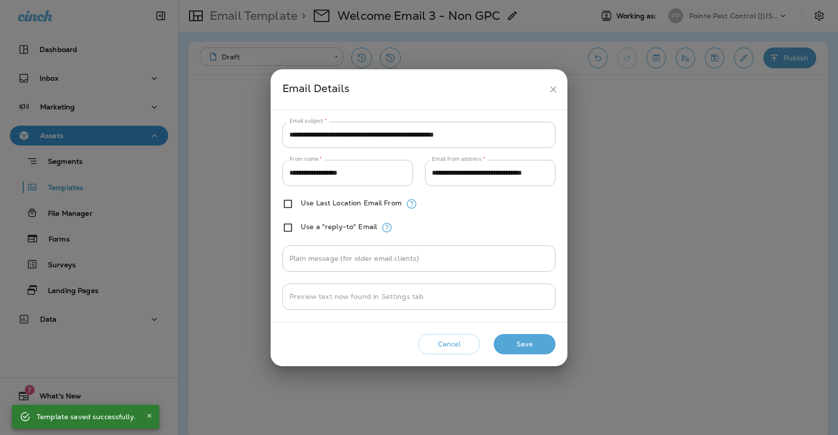
click at [553, 91] on icon "close" at bounding box center [553, 89] width 10 height 10
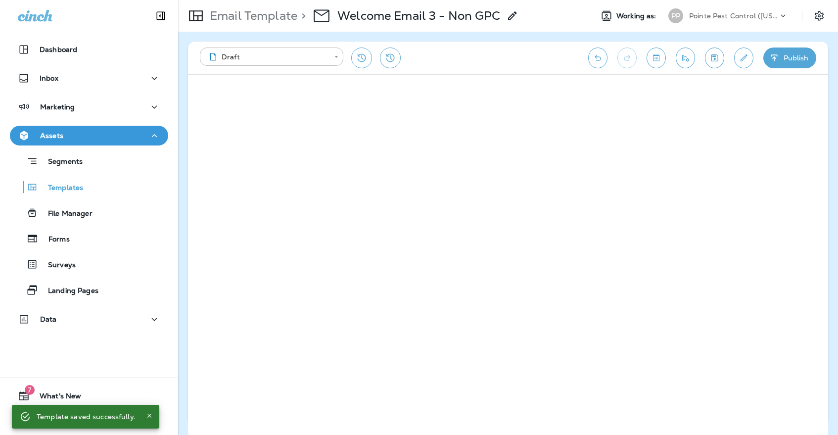
click at [688, 61] on icon "Send test email" at bounding box center [685, 58] width 10 height 10
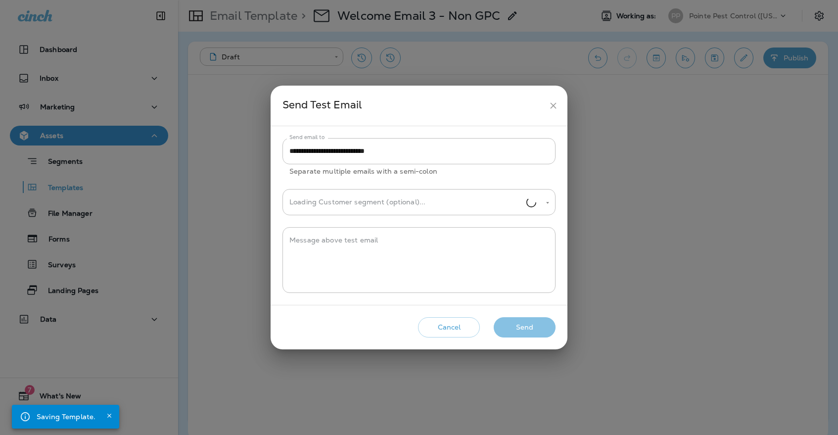
click at [530, 330] on button "Send" at bounding box center [524, 327] width 62 height 20
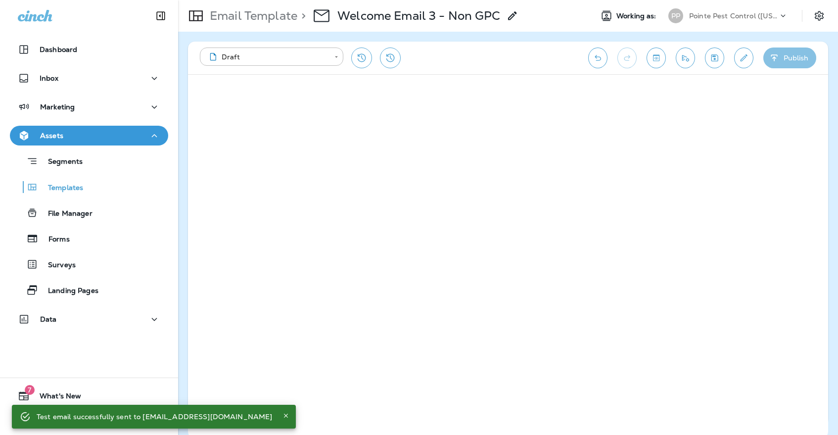
click at [775, 58] on icon "button" at bounding box center [773, 57] width 6 height 6
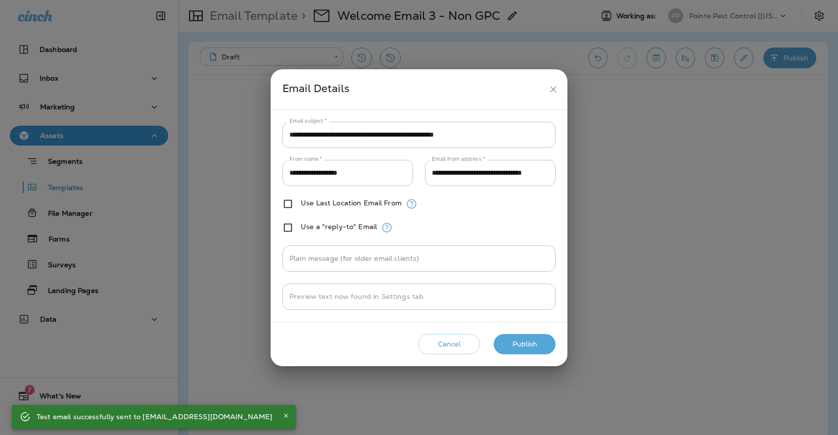
click at [533, 346] on button "Publish" at bounding box center [524, 344] width 62 height 20
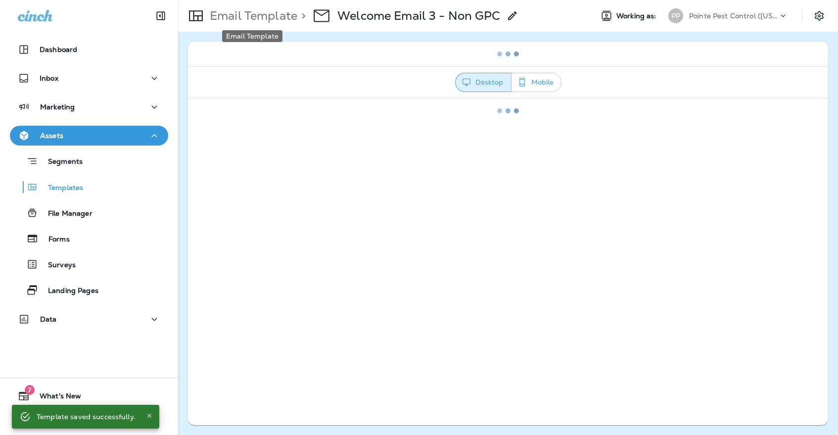
click at [221, 15] on p "Email Template" at bounding box center [251, 15] width 91 height 15
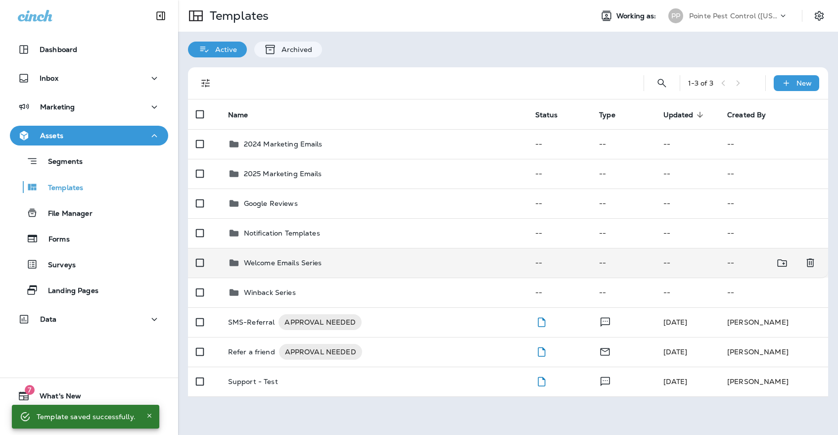
click at [293, 248] on td "Welcome Emails Series" at bounding box center [373, 263] width 307 height 30
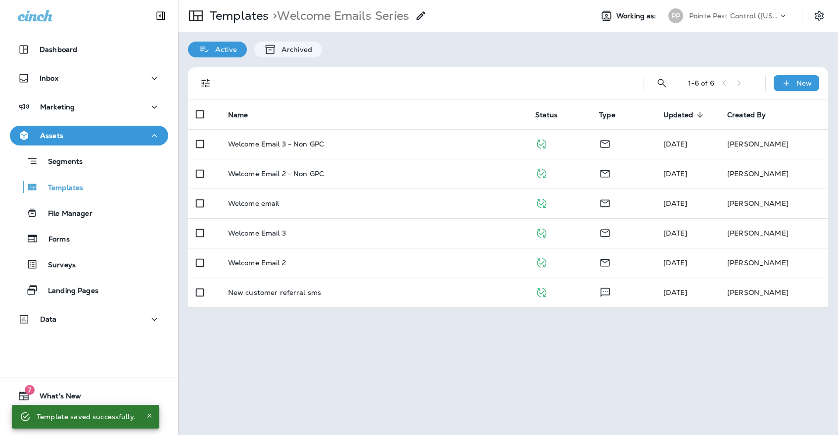
click at [693, 18] on p "Pointe Pest Control ([US_STATE])" at bounding box center [733, 16] width 89 height 8
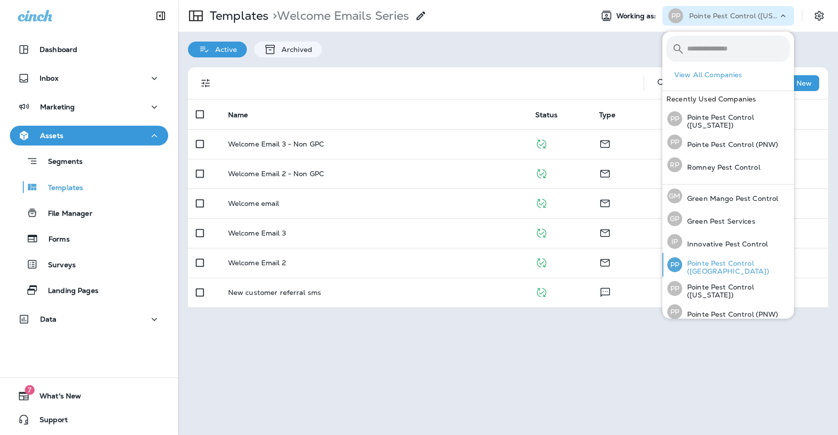
click at [703, 266] on p "Pointe Pest Control ([GEOGRAPHIC_DATA])" at bounding box center [736, 267] width 108 height 16
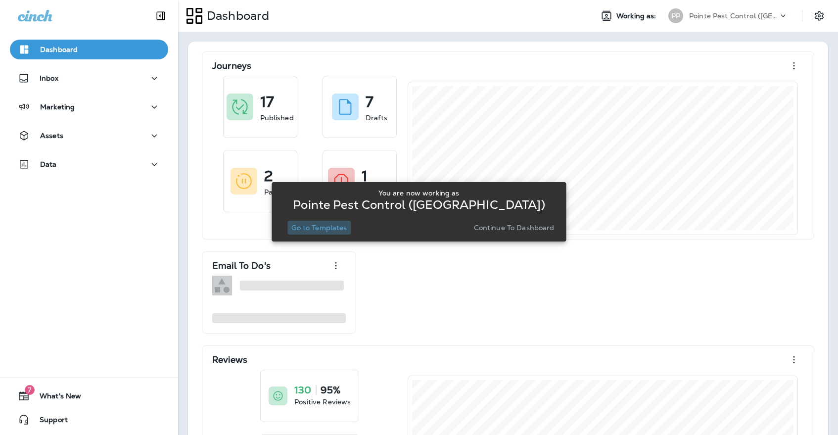
click at [339, 229] on p "Go to Templates" at bounding box center [318, 227] width 55 height 8
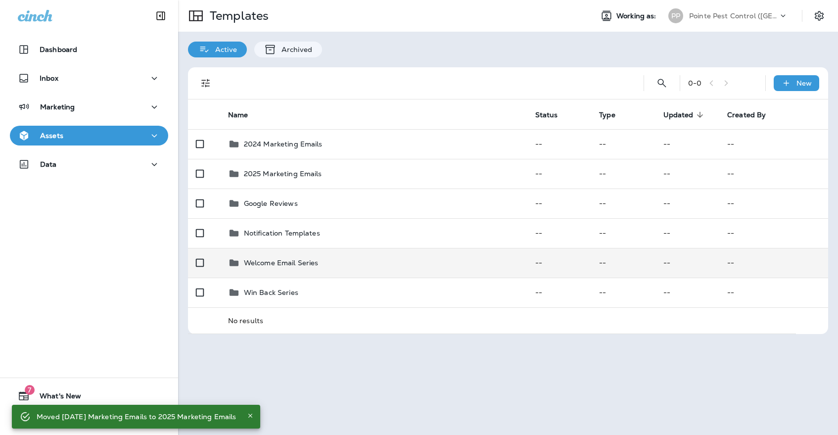
click at [266, 259] on p "Welcome Email Series" at bounding box center [281, 263] width 75 height 8
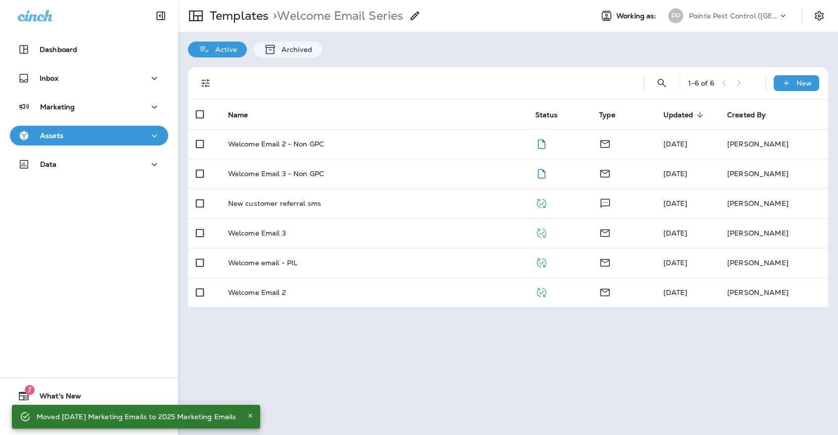
click at [104, 130] on div "Assets" at bounding box center [89, 136] width 142 height 12
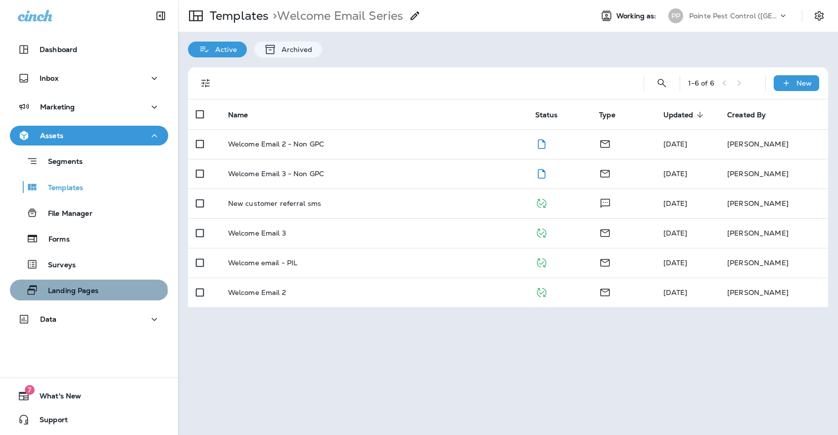
click at [87, 294] on p "Landing Pages" at bounding box center [68, 290] width 60 height 9
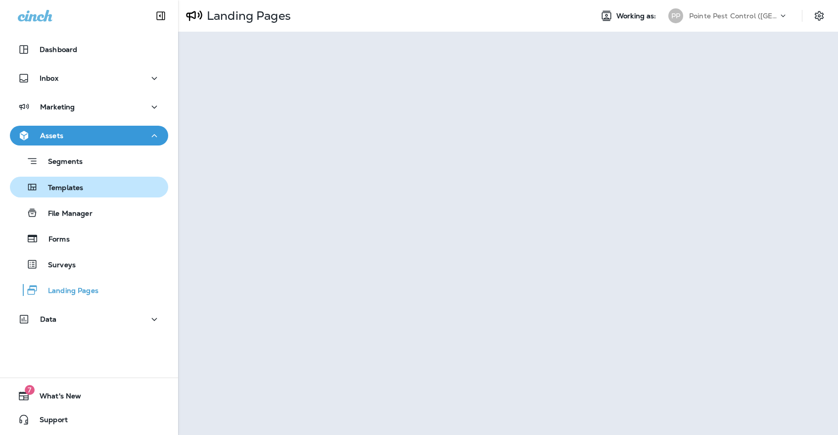
click at [144, 190] on div "Templates" at bounding box center [89, 186] width 150 height 15
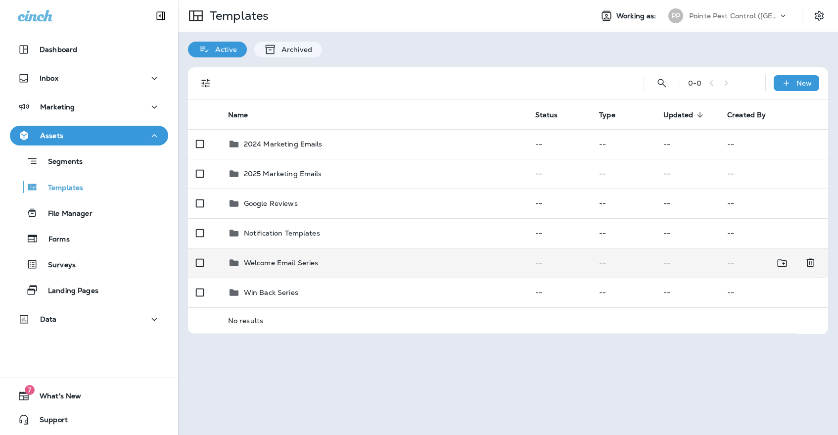
click at [267, 259] on p "Welcome Email Series" at bounding box center [281, 263] width 75 height 8
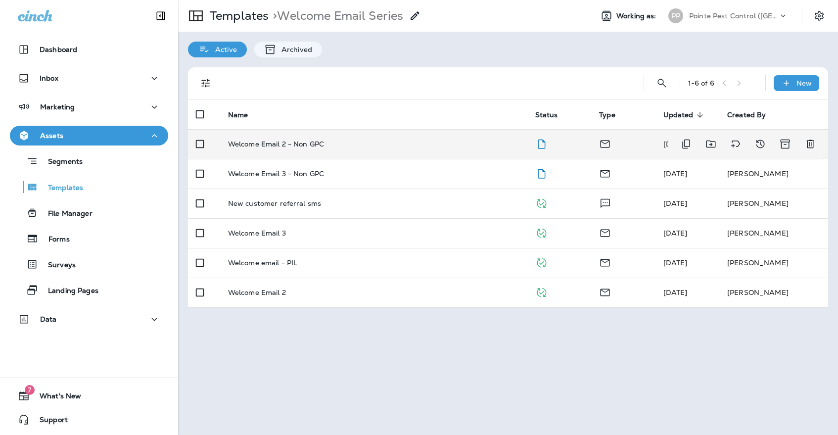
click at [326, 140] on div "Welcome Email 2 - Non GPC" at bounding box center [373, 144] width 291 height 8
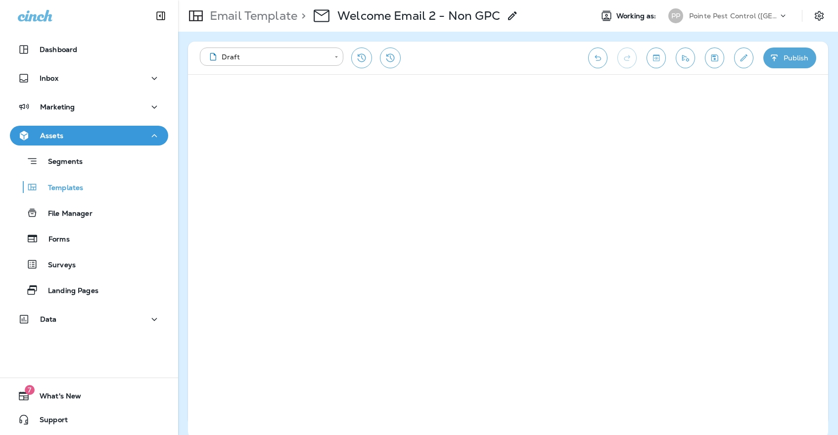
click at [714, 58] on icon "Save" at bounding box center [714, 57] width 7 height 7
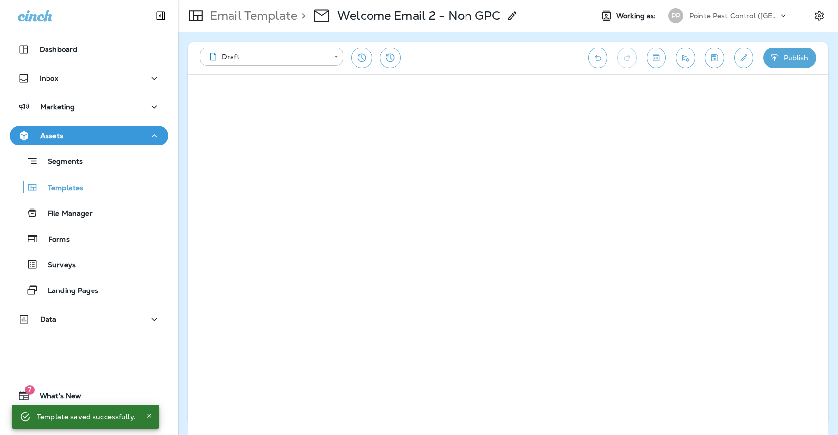
click at [722, 0] on div "Email Template > Welcome Email 2 - Non GPC Working as: PP Pointe Pest Control (…" at bounding box center [508, 16] width 660 height 32
click at [712, 57] on icon "Save" at bounding box center [714, 57] width 7 height 7
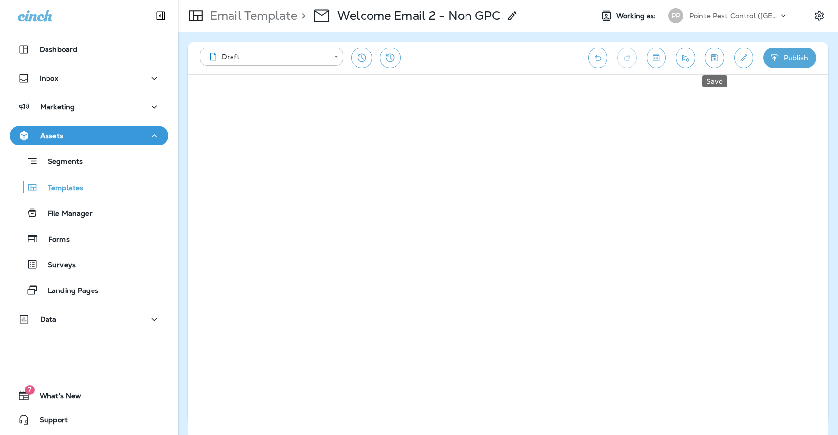
click at [715, 55] on icon "Save" at bounding box center [714, 57] width 7 height 7
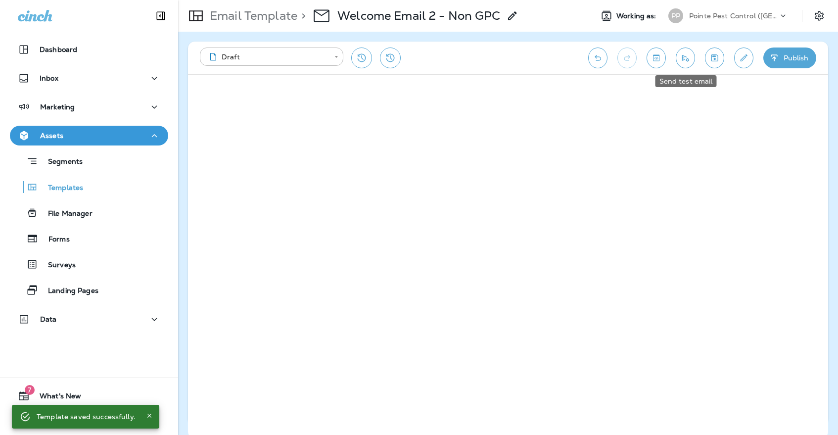
click at [692, 59] on button "Send test email" at bounding box center [684, 57] width 19 height 21
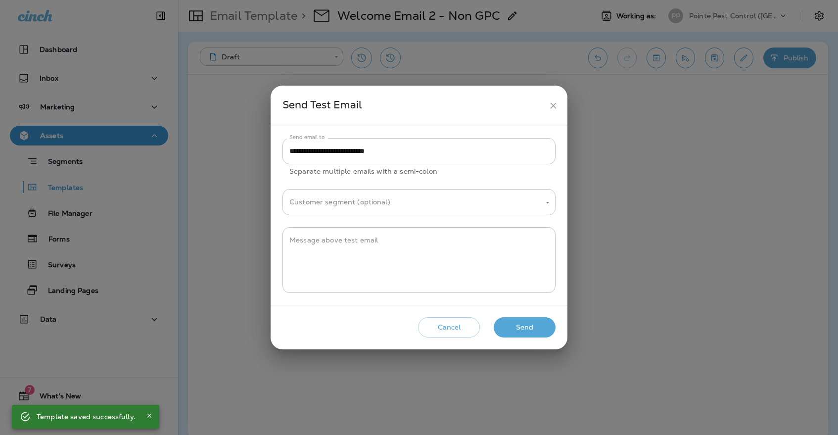
click at [465, 193] on input "Customer segment (optional)" at bounding box center [411, 201] width 249 height 17
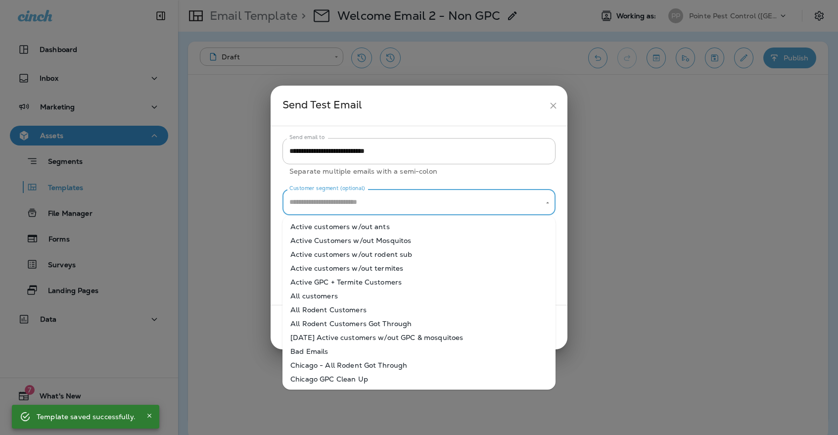
click at [354, 296] on li "All customers" at bounding box center [418, 296] width 273 height 14
type input "**********"
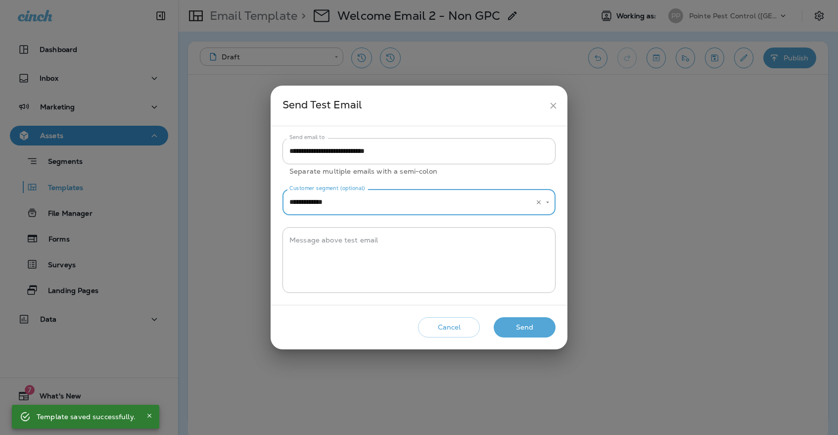
click at [516, 332] on button "Send" at bounding box center [524, 327] width 62 height 20
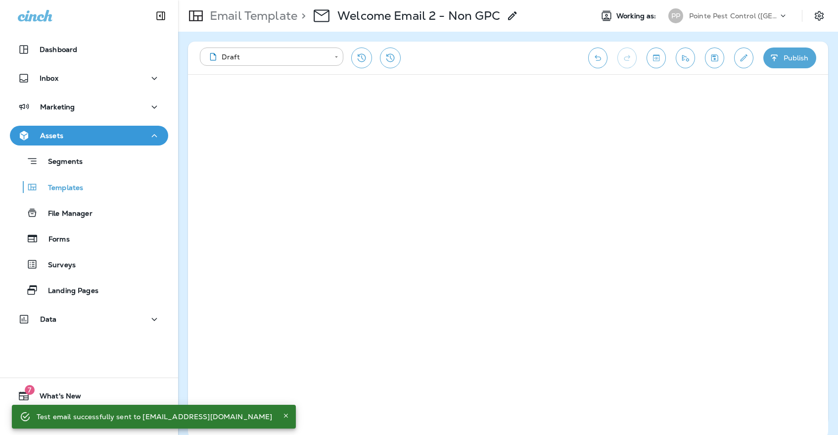
click at [655, 59] on icon "Toggle preview" at bounding box center [656, 57] width 6 height 6
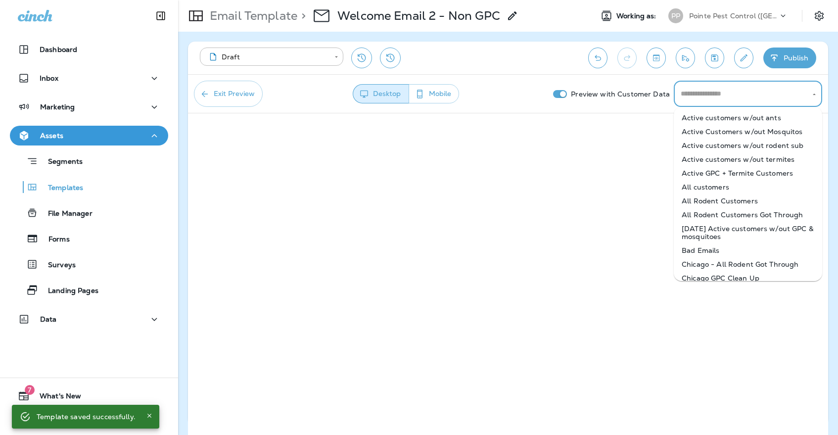
click at [705, 97] on input "text" at bounding box center [740, 93] width 125 height 17
click at [711, 187] on li "All customers" at bounding box center [747, 187] width 148 height 14
type input "**********"
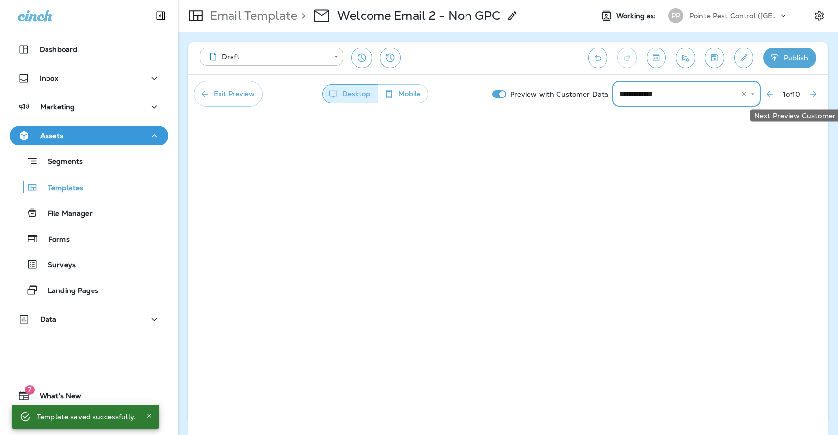
click at [816, 96] on icon "Next Preview Customer" at bounding box center [813, 94] width 10 height 10
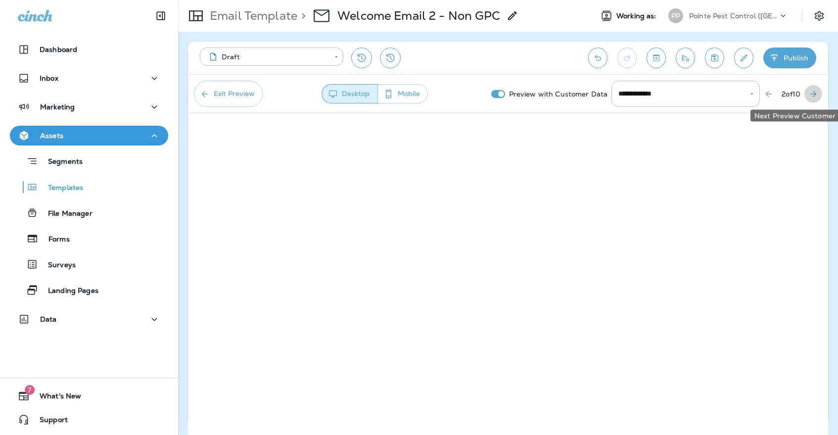
click at [816, 96] on icon "Next Preview Customer" at bounding box center [813, 94] width 10 height 10
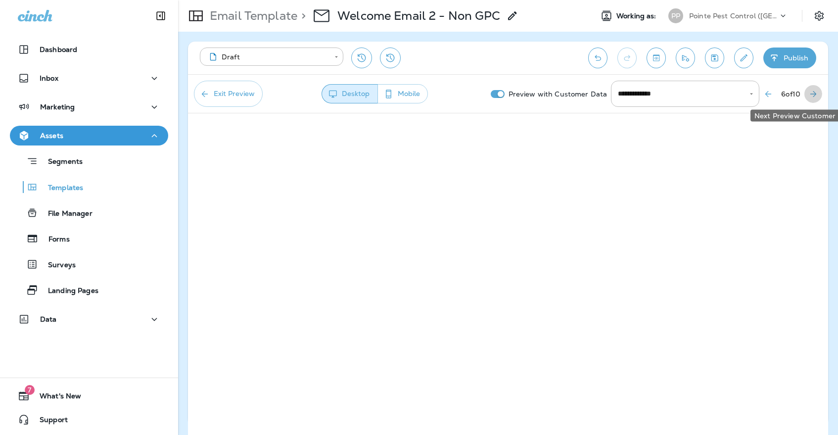
click at [816, 96] on icon "Next Preview Customer" at bounding box center [813, 94] width 10 height 10
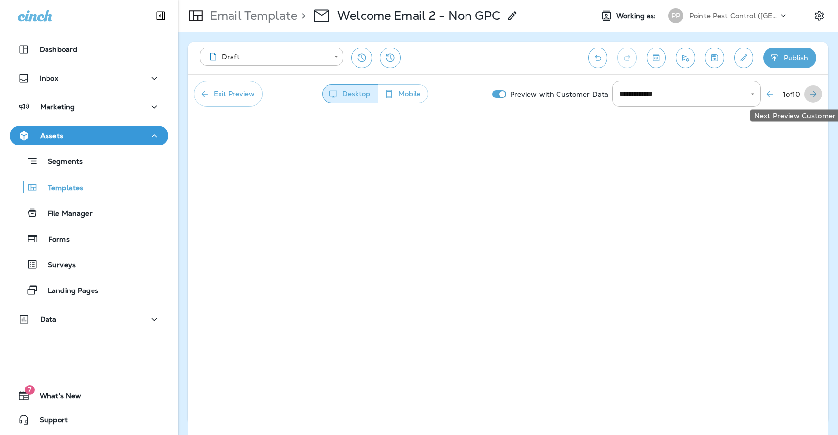
click at [816, 96] on icon "Next Preview Customer" at bounding box center [813, 94] width 10 height 10
click at [785, 48] on button "Publish" at bounding box center [789, 57] width 53 height 21
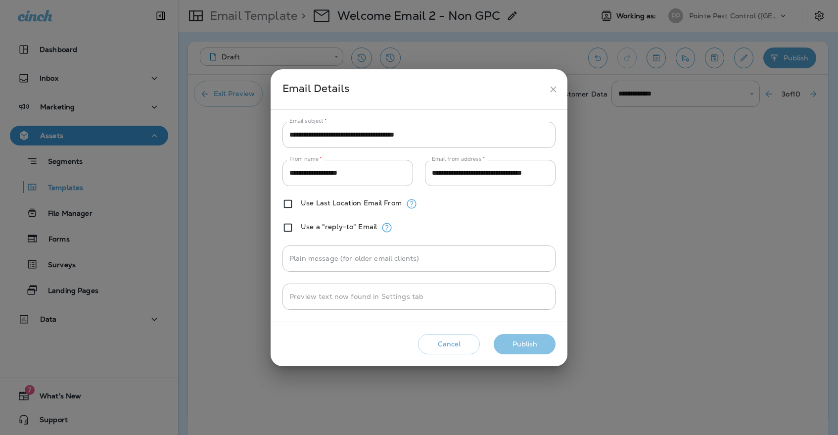
click at [549, 342] on button "Publish" at bounding box center [524, 344] width 62 height 20
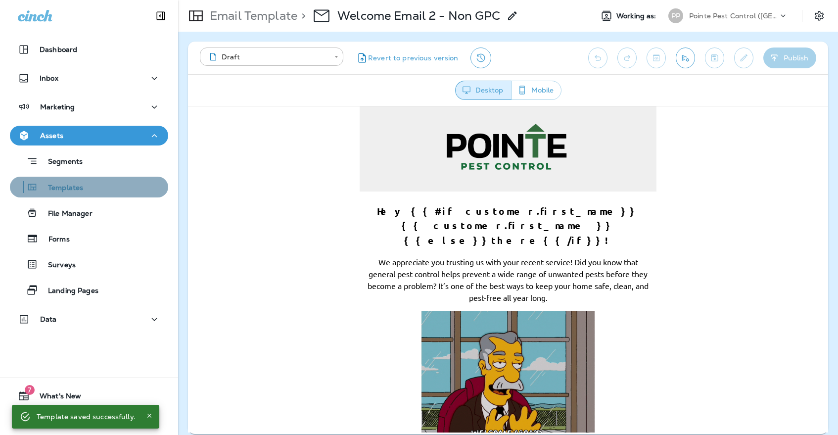
click at [90, 192] on div "Templates" at bounding box center [89, 186] width 150 height 15
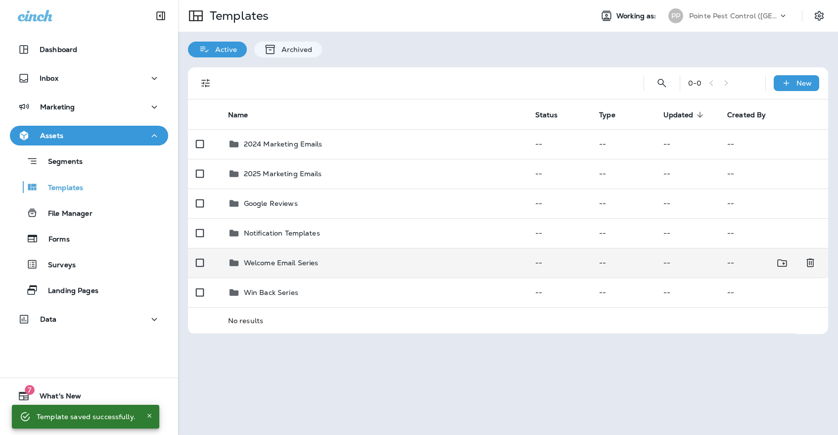
click at [306, 257] on div "Welcome Email Series" at bounding box center [281, 263] width 75 height 12
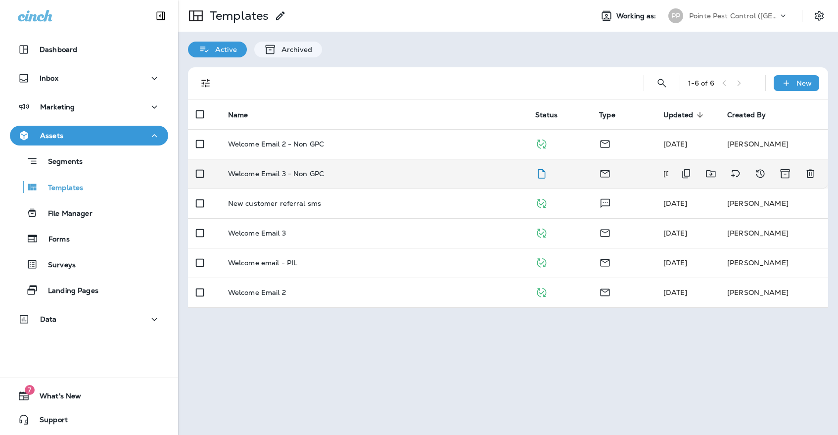
click at [393, 171] on td "Welcome Email 3 - Non GPC" at bounding box center [373, 174] width 307 height 30
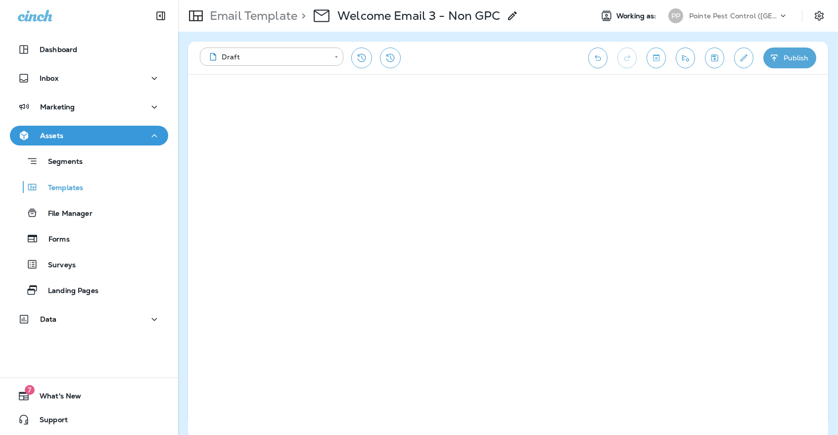
click at [256, 28] on div "Email Template > Welcome Email 3 - Non GPC" at bounding box center [348, 16] width 340 height 28
click at [256, 23] on p "Email Template" at bounding box center [251, 15] width 91 height 15
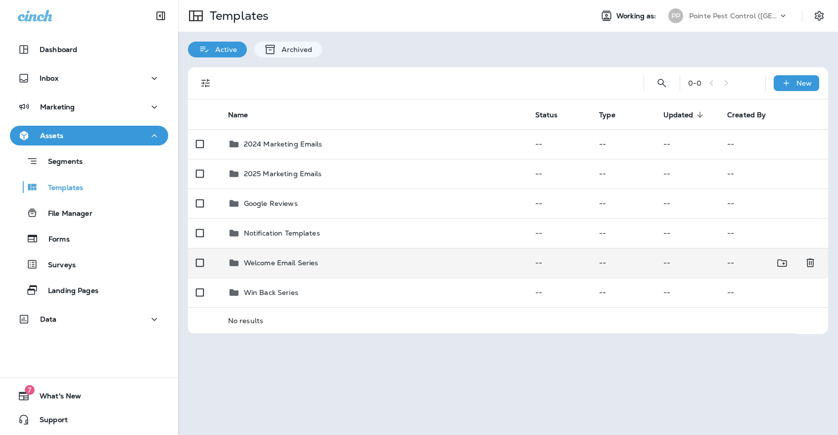
click at [288, 248] on td "Welcome Email Series" at bounding box center [373, 263] width 307 height 30
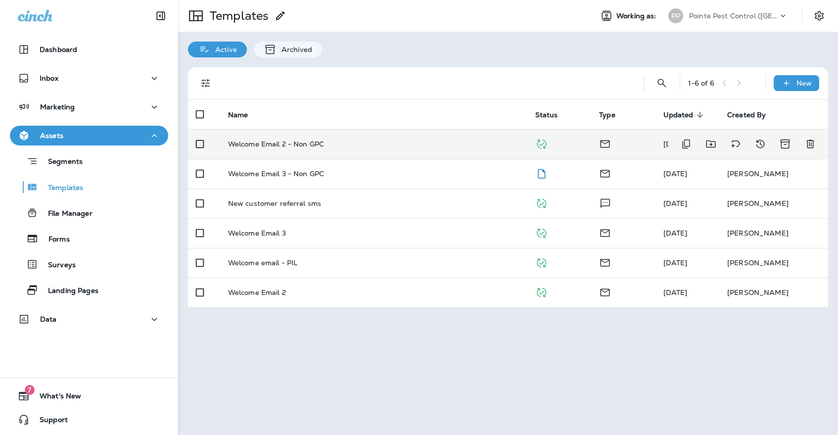
click at [315, 140] on p "Welcome Email 2 - Non GPC" at bounding box center [276, 144] width 96 height 8
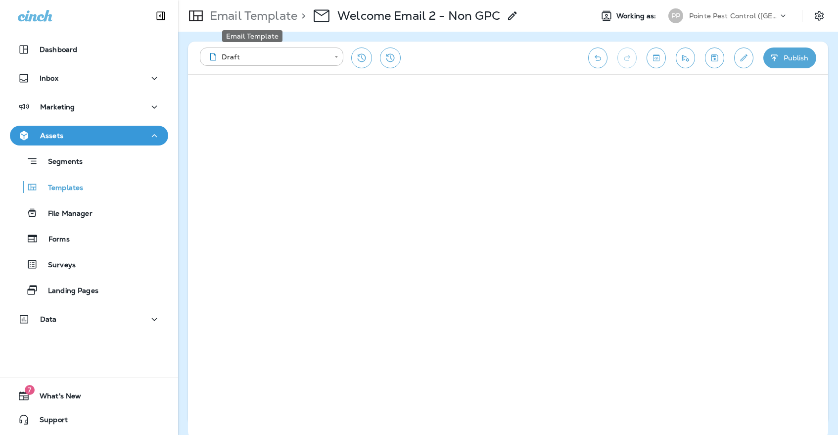
click at [230, 16] on p "Email Template" at bounding box center [251, 15] width 91 height 15
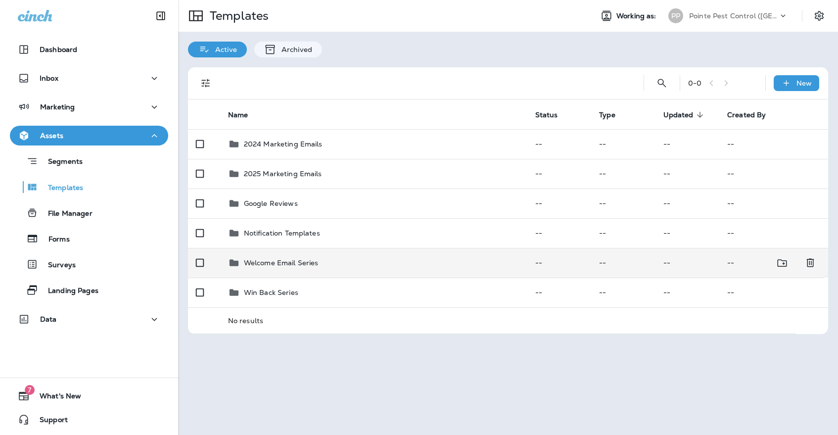
click at [275, 248] on td "Welcome Email Series" at bounding box center [373, 263] width 307 height 30
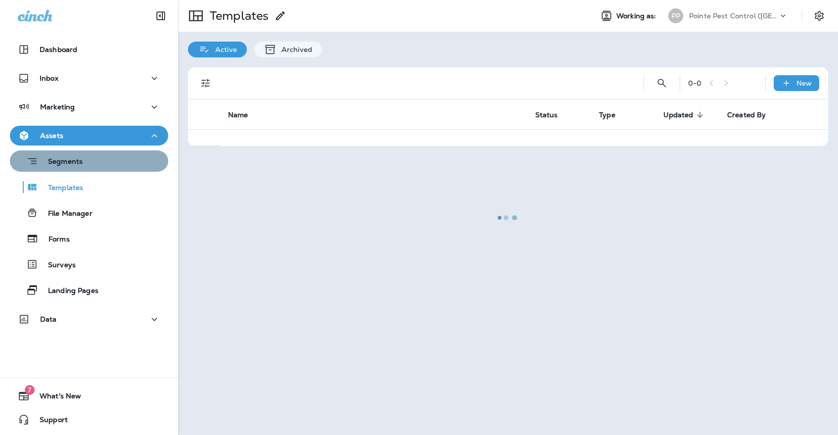
click at [139, 163] on div "Segments" at bounding box center [89, 160] width 150 height 15
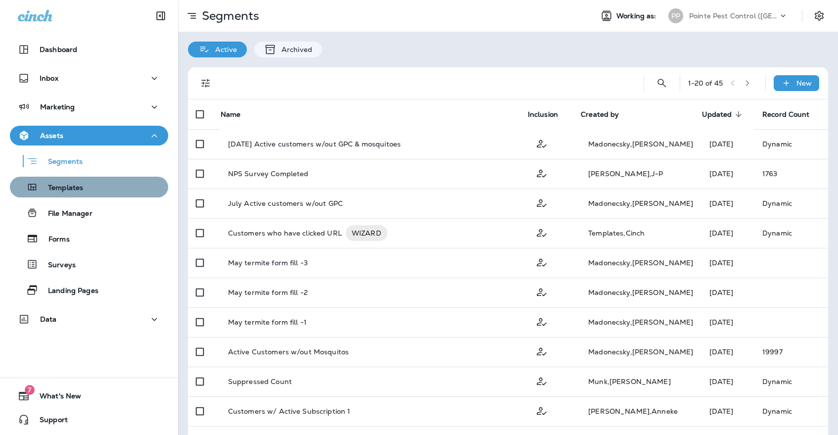
click at [125, 185] on div "Templates" at bounding box center [89, 186] width 150 height 15
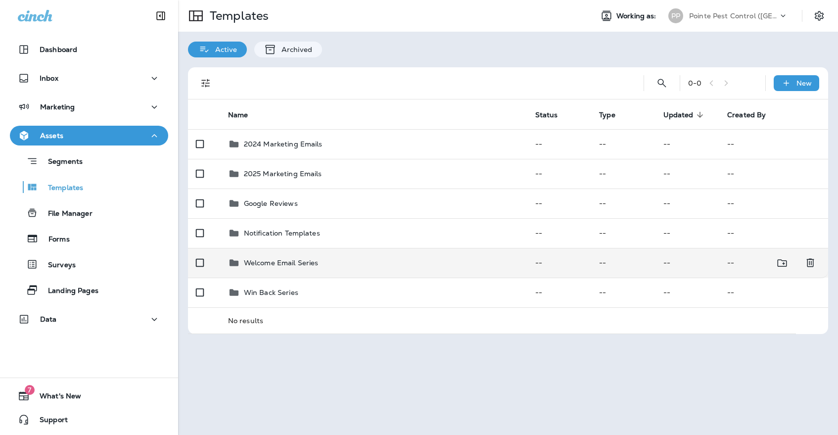
click at [283, 259] on p "Welcome Email Series" at bounding box center [281, 263] width 75 height 8
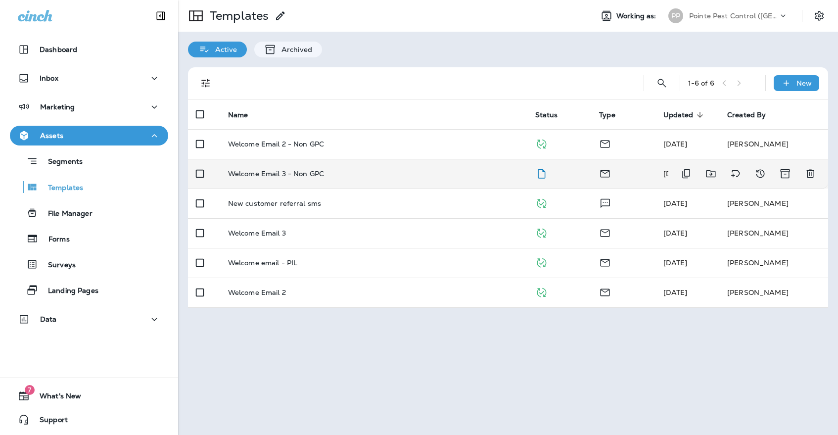
click at [386, 159] on td "Welcome Email 3 - Non GPC" at bounding box center [373, 174] width 307 height 30
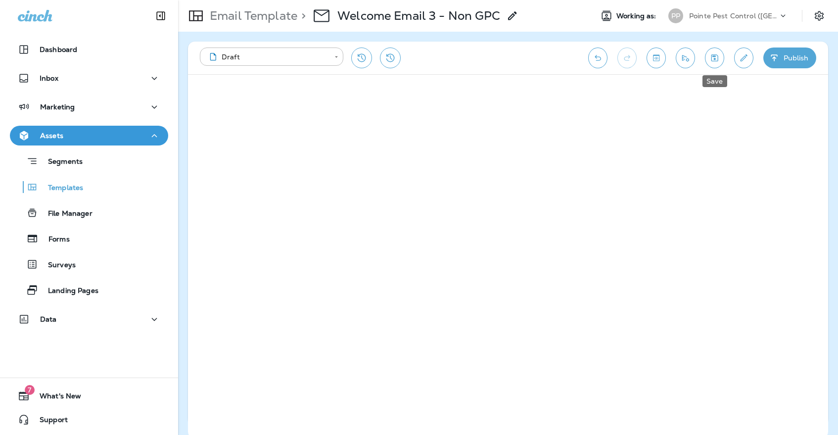
click at [712, 61] on icon "Save" at bounding box center [714, 57] width 7 height 7
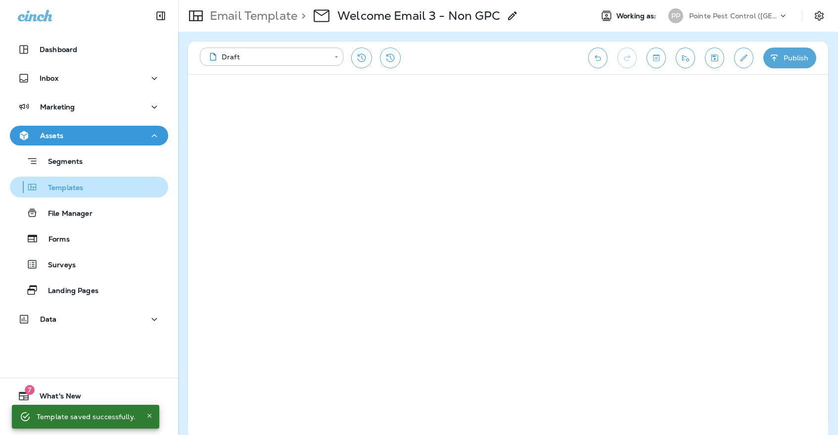
click at [93, 185] on div "Templates" at bounding box center [89, 186] width 150 height 15
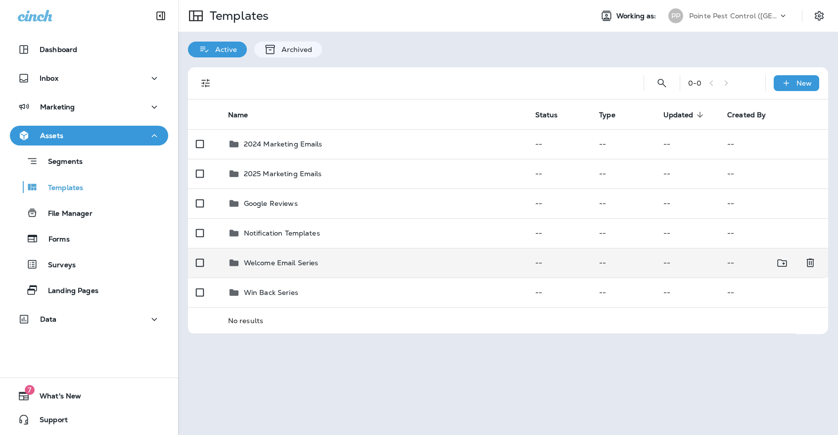
click at [333, 257] on div "Welcome Email Series" at bounding box center [373, 263] width 291 height 12
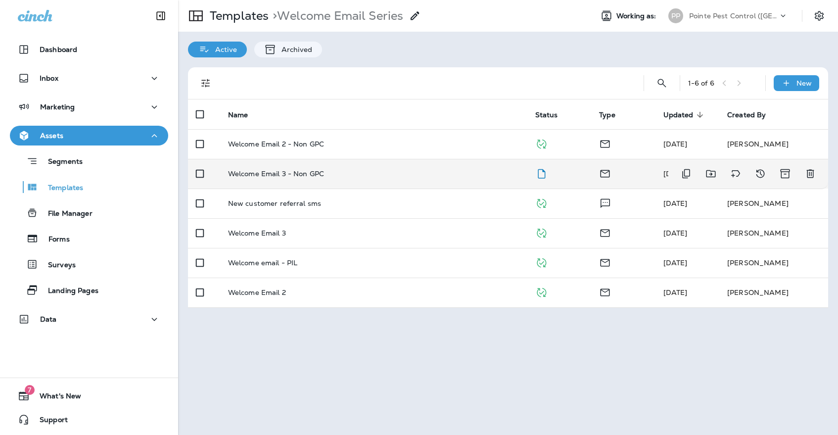
click at [301, 170] on td "Welcome Email 3 - Non GPC" at bounding box center [373, 174] width 307 height 30
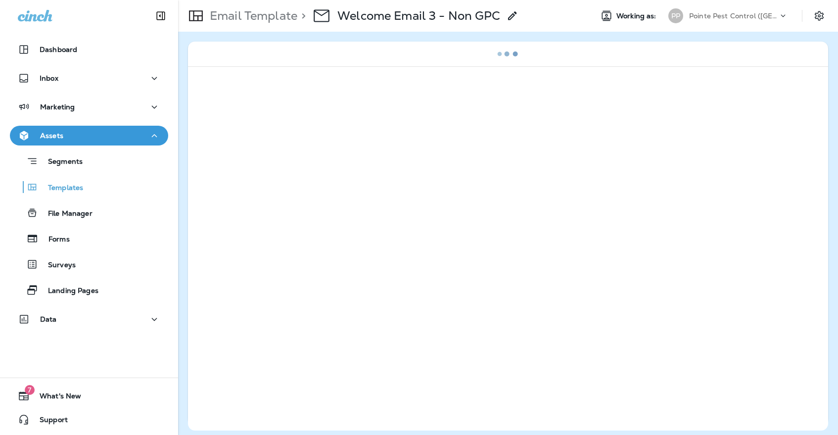
click at [272, 28] on div "Email Template > Welcome Email 3 - Non GPC" at bounding box center [348, 16] width 340 height 28
click at [270, 22] on p "Email Template" at bounding box center [251, 15] width 91 height 15
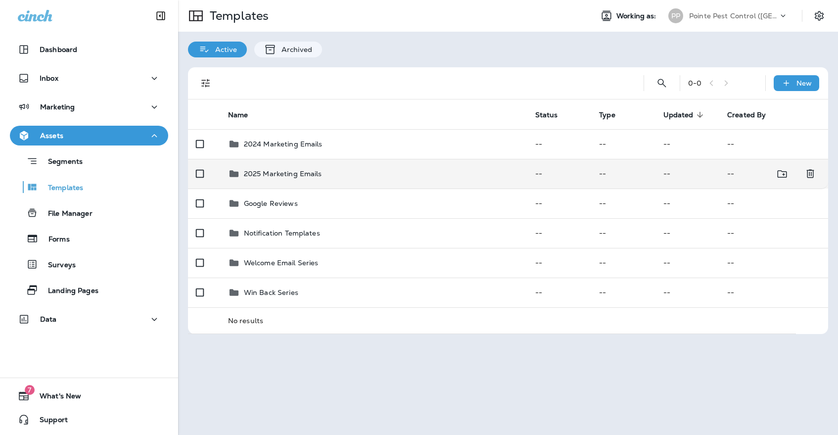
click at [292, 170] on p "2025 Marketing Emails" at bounding box center [283, 174] width 78 height 8
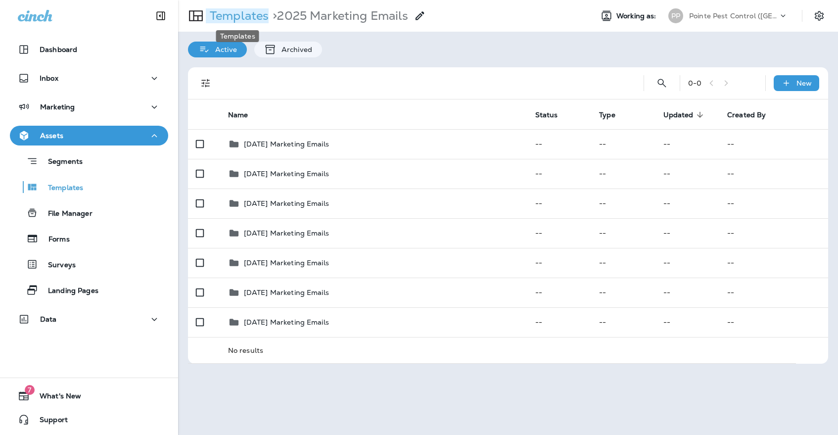
click at [231, 10] on p "Templates" at bounding box center [237, 15] width 63 height 15
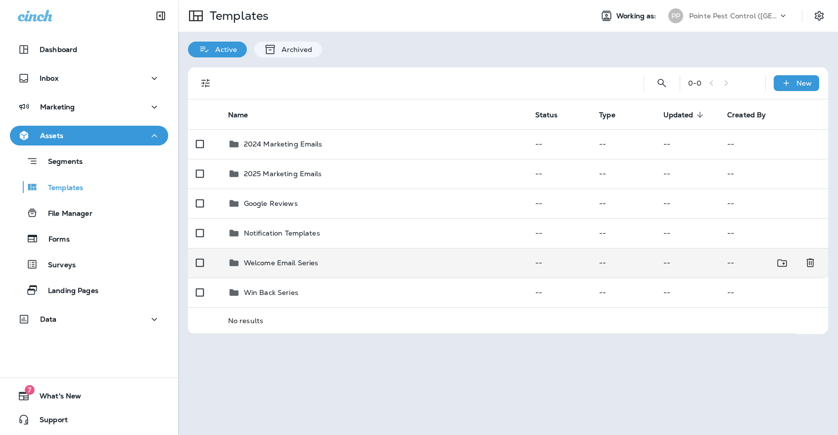
click at [310, 257] on div "Welcome Email Series" at bounding box center [281, 263] width 75 height 12
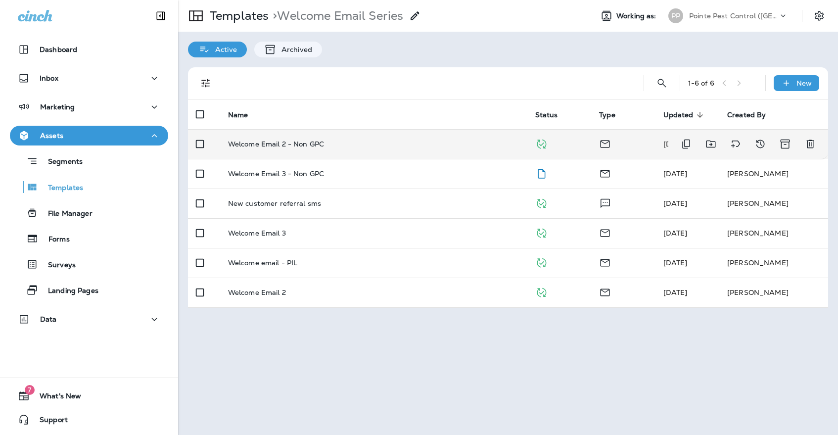
click at [307, 139] on td "Welcome Email 2 - Non GPC" at bounding box center [373, 144] width 307 height 30
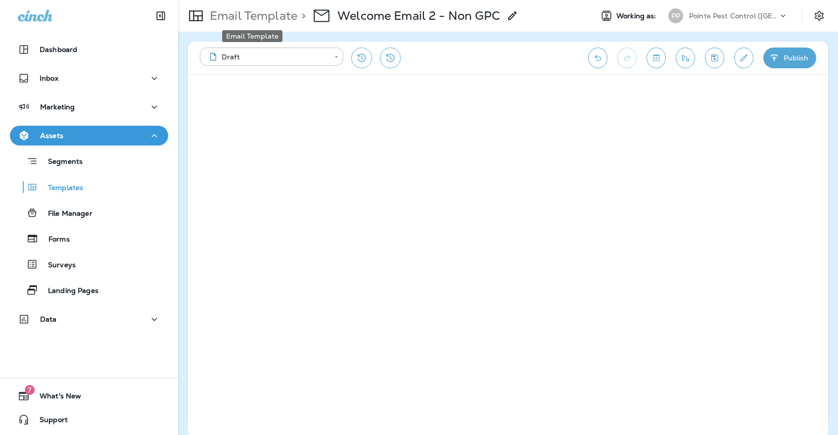
click at [238, 20] on p "Email Template" at bounding box center [251, 15] width 91 height 15
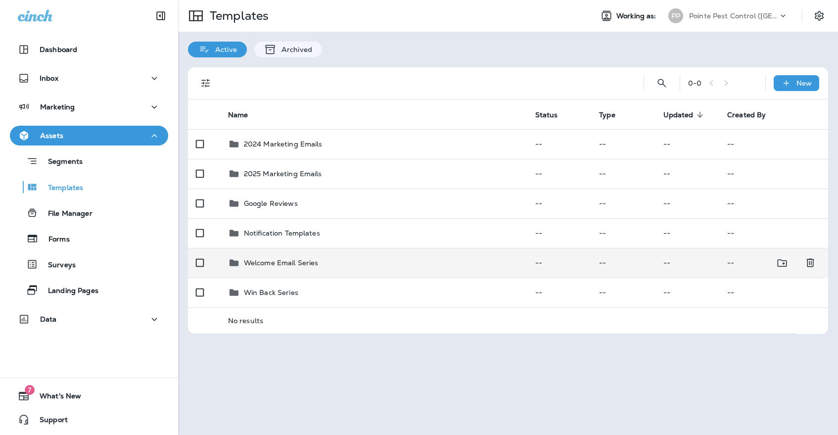
click at [312, 257] on div "Welcome Email Series" at bounding box center [281, 263] width 75 height 12
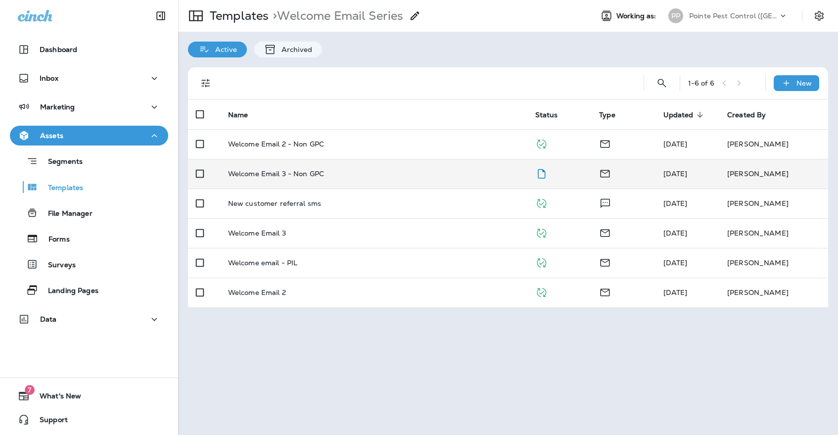
click at [352, 171] on td "Welcome Email 3 - Non GPC" at bounding box center [373, 174] width 307 height 30
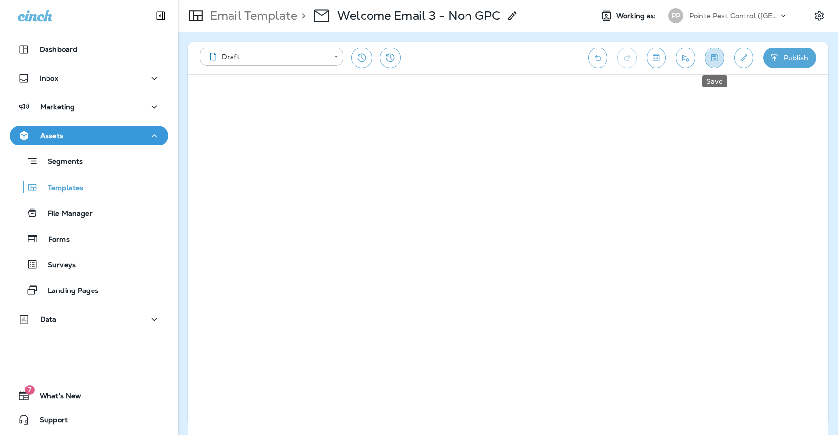
click at [710, 58] on icon "Save" at bounding box center [714, 58] width 10 height 10
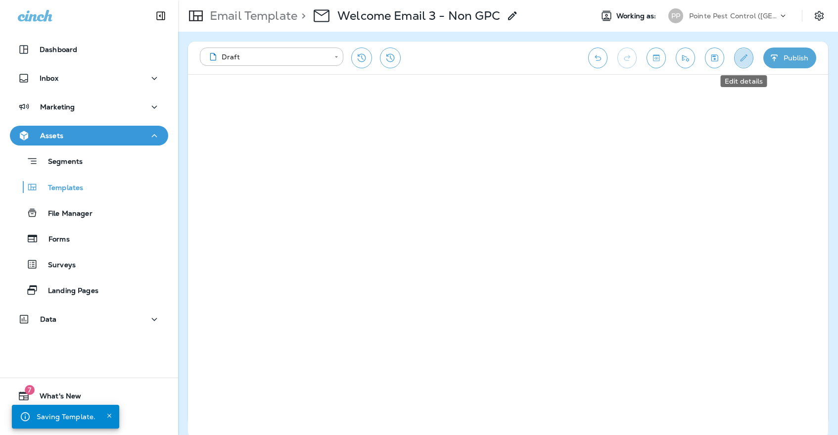
click at [739, 53] on icon "Edit details" at bounding box center [743, 58] width 10 height 10
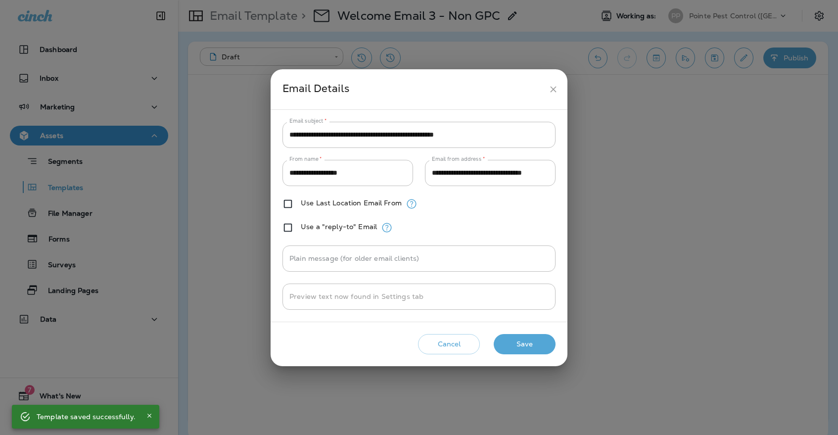
click at [549, 95] on button "close" at bounding box center [553, 89] width 18 height 18
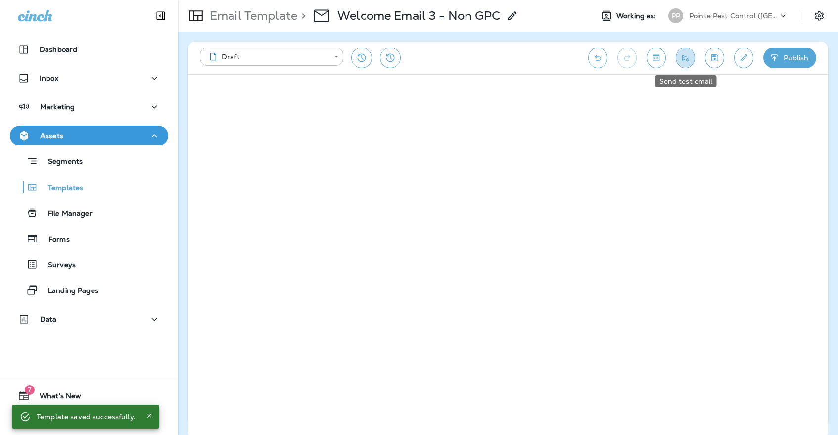
click at [677, 61] on button "Send test email" at bounding box center [684, 57] width 19 height 21
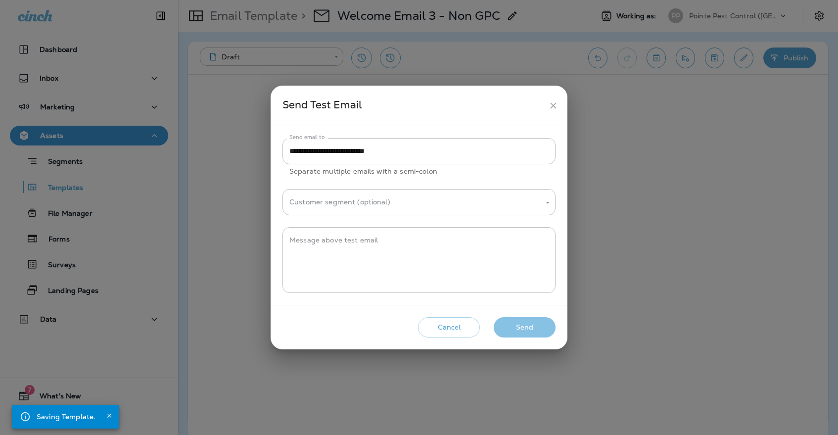
click at [545, 332] on button "Send" at bounding box center [524, 327] width 62 height 20
